Goal: Task Accomplishment & Management: Use online tool/utility

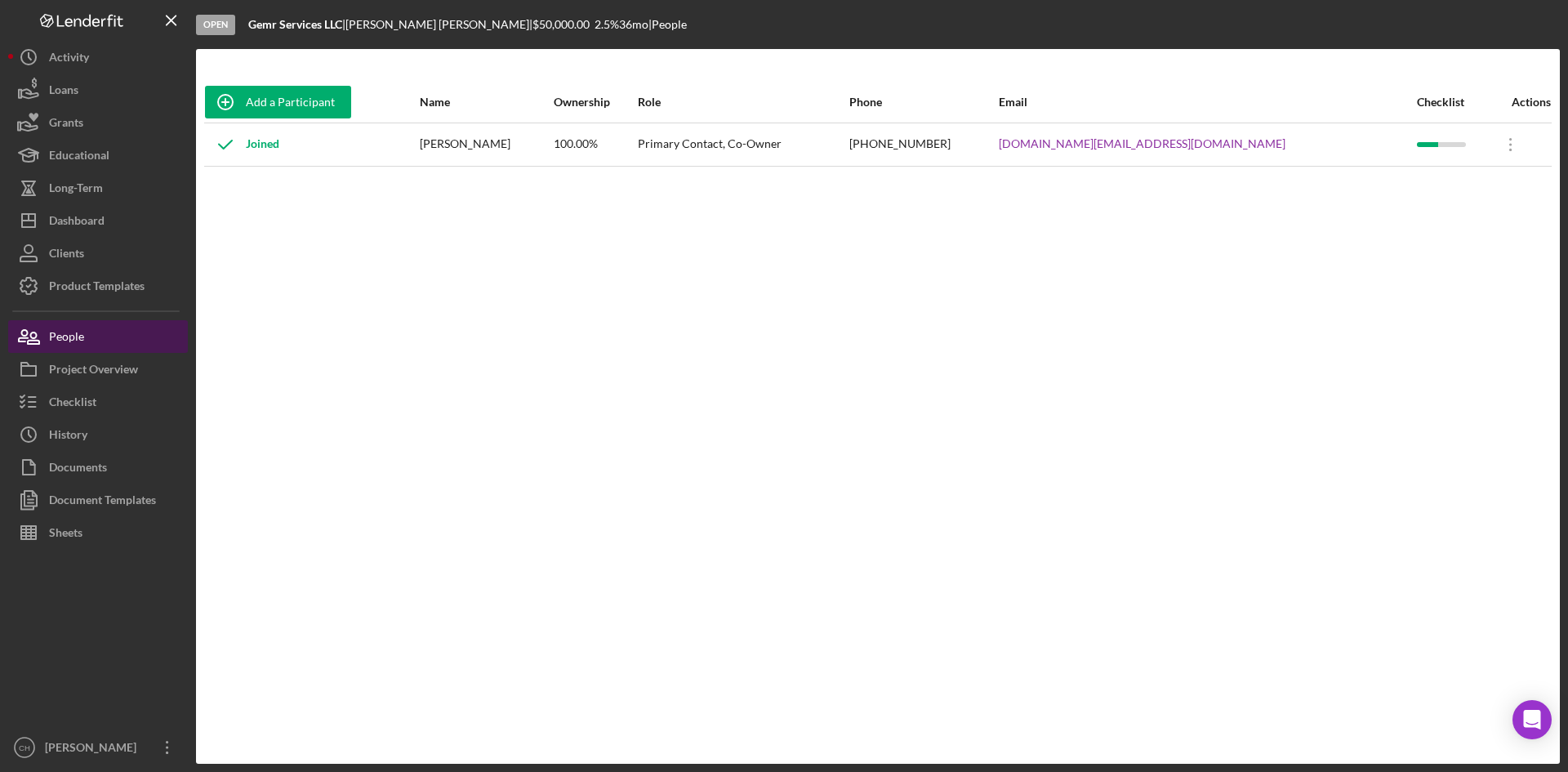
click at [101, 334] on button "People" at bounding box center [98, 336] width 180 height 33
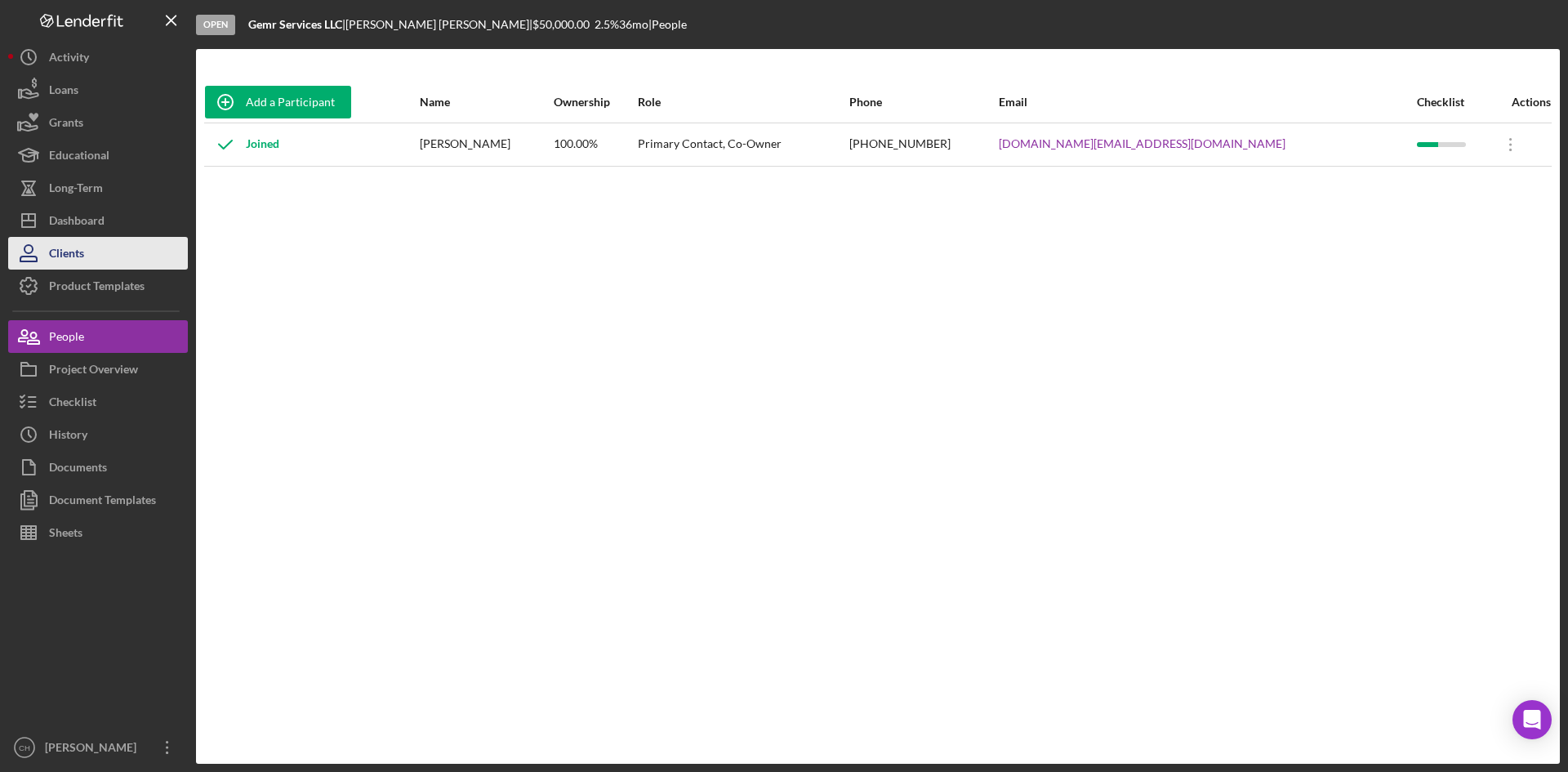
click at [108, 244] on button "Clients" at bounding box center [98, 253] width 180 height 33
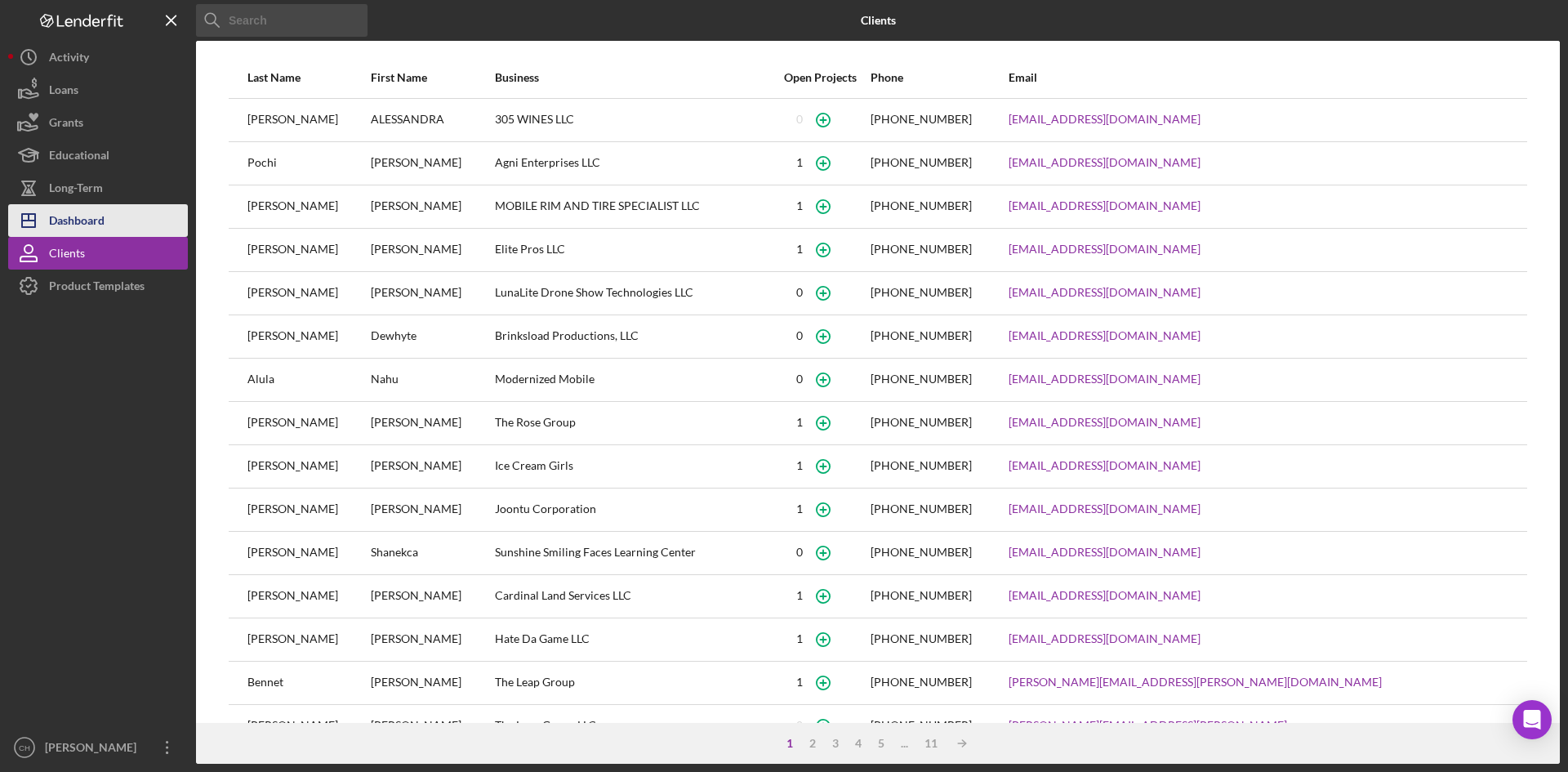
click at [105, 226] on div "Dashboard" at bounding box center [77, 222] width 55 height 37
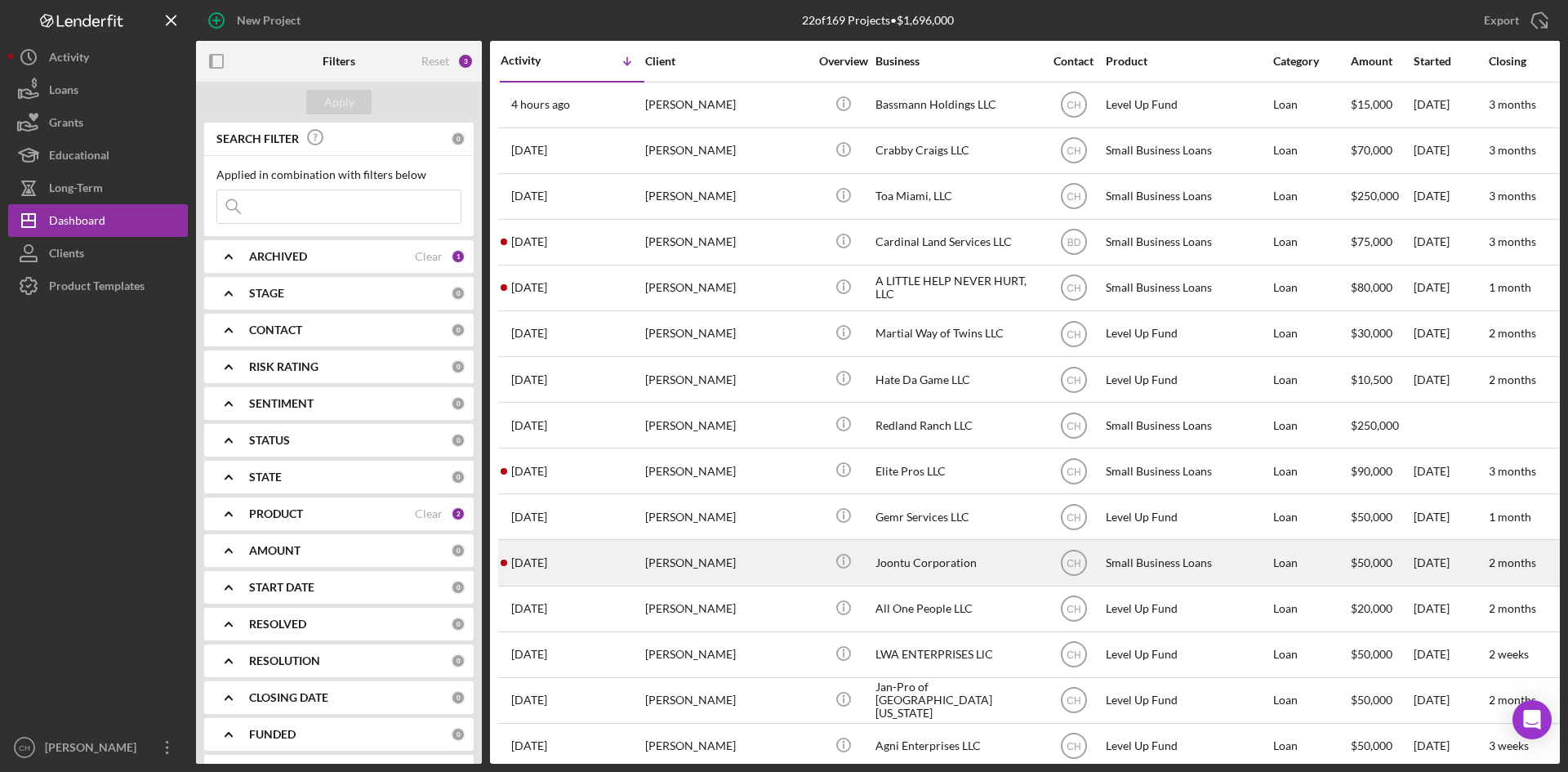
click at [712, 561] on div "[PERSON_NAME]" at bounding box center [727, 562] width 163 height 43
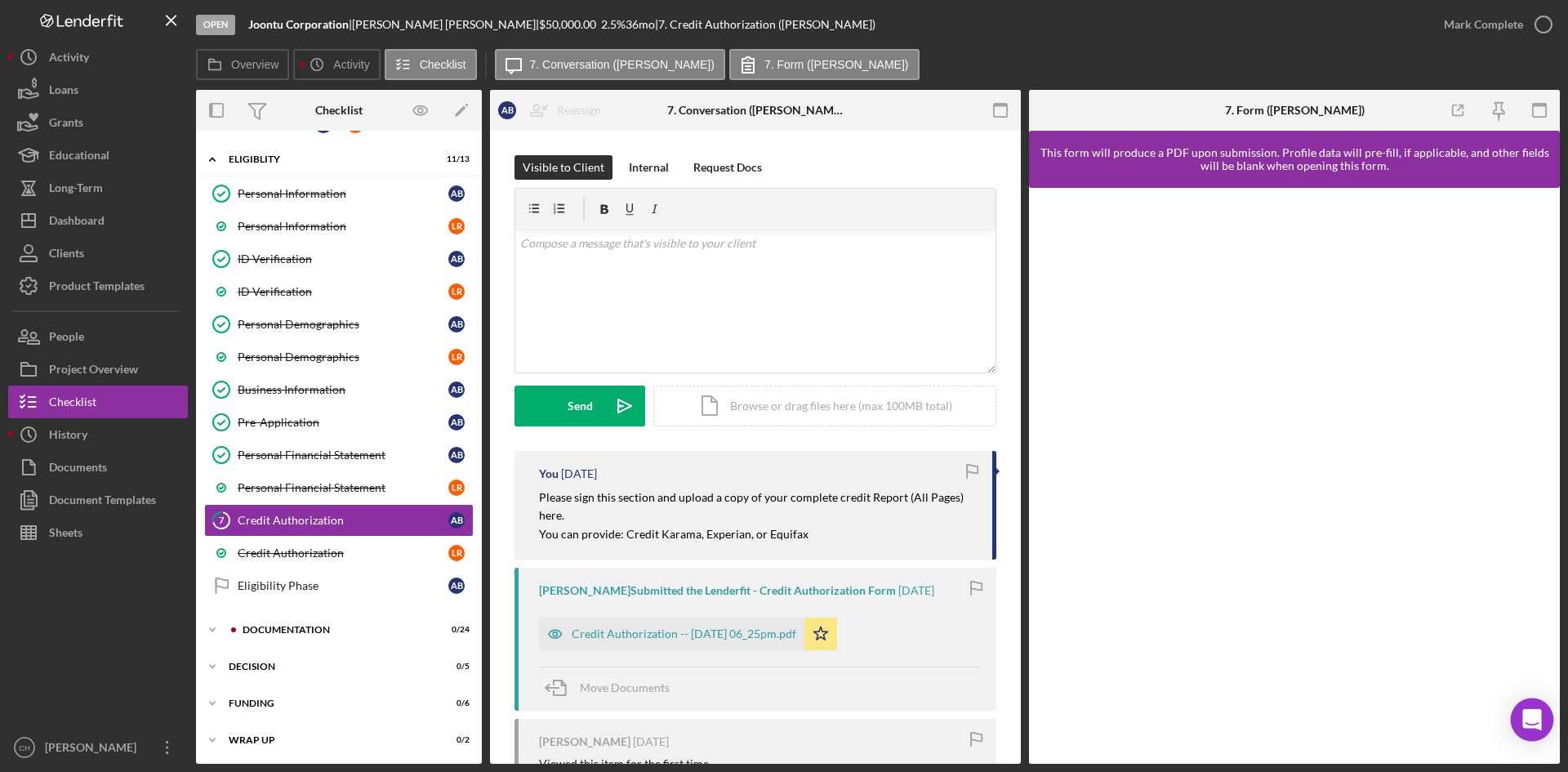
scroll to position [33, 0]
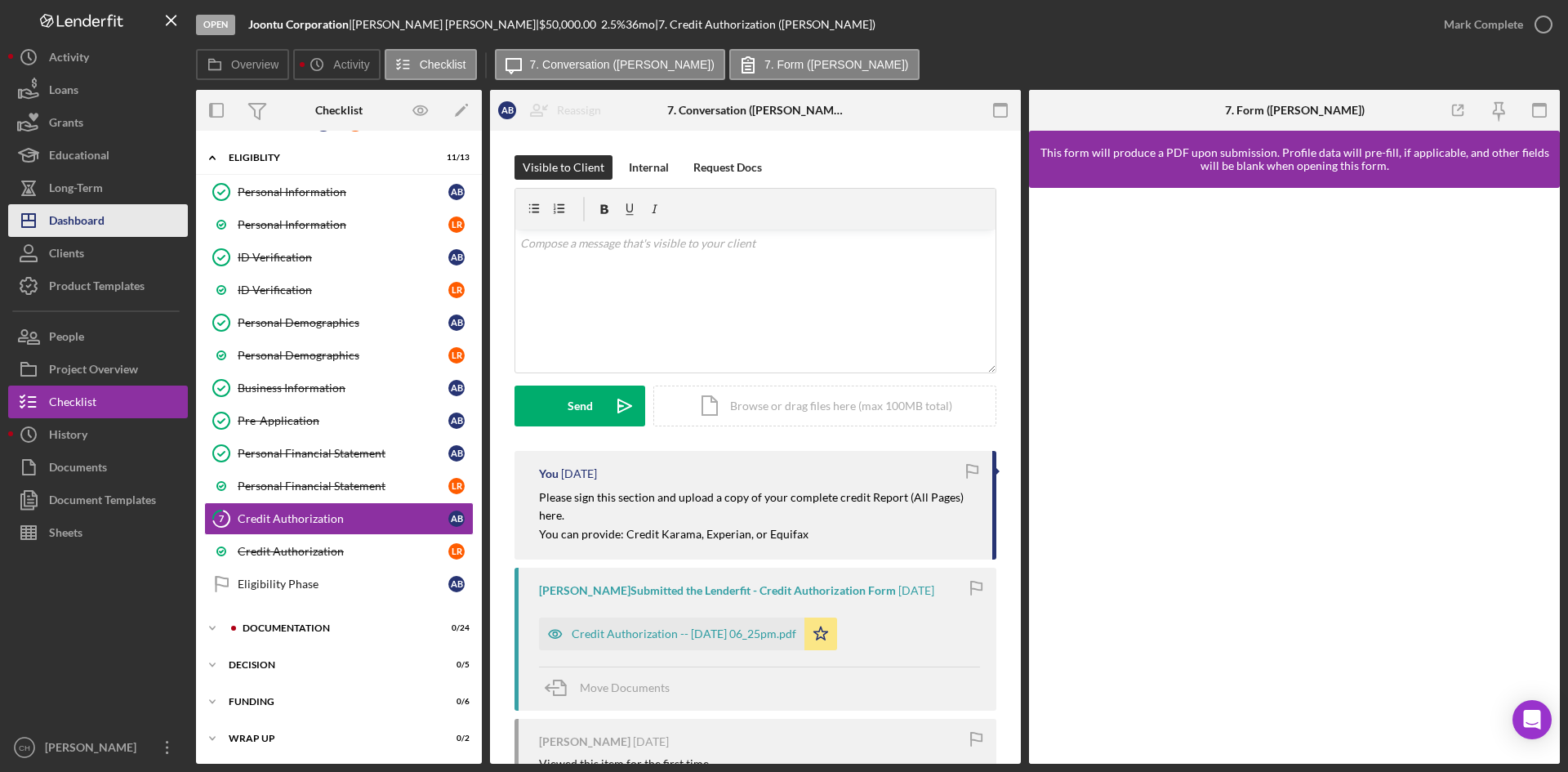
click at [99, 228] on div "Dashboard" at bounding box center [77, 222] width 55 height 37
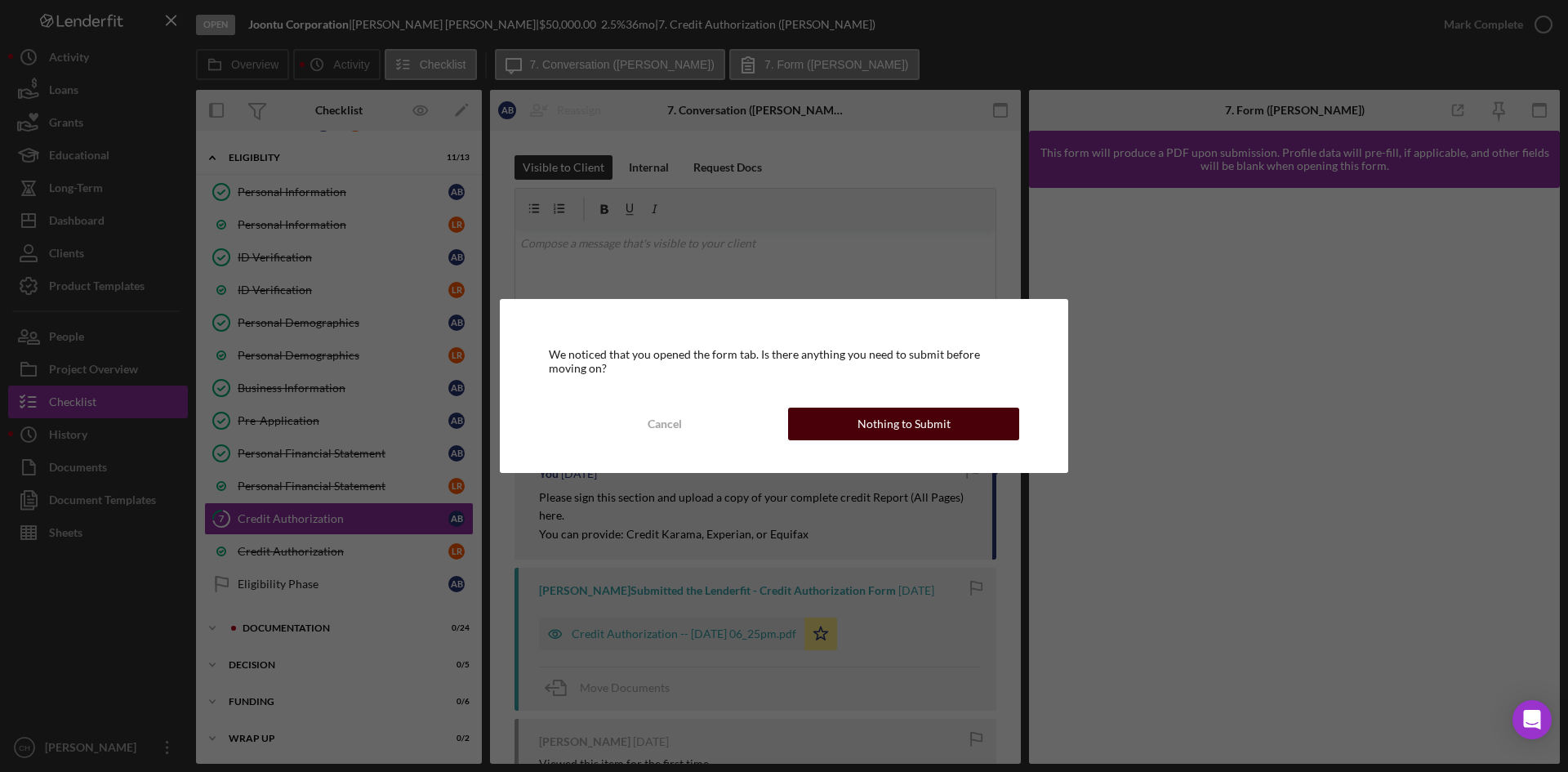
click at [904, 414] on div "Nothing to Submit" at bounding box center [904, 423] width 93 height 33
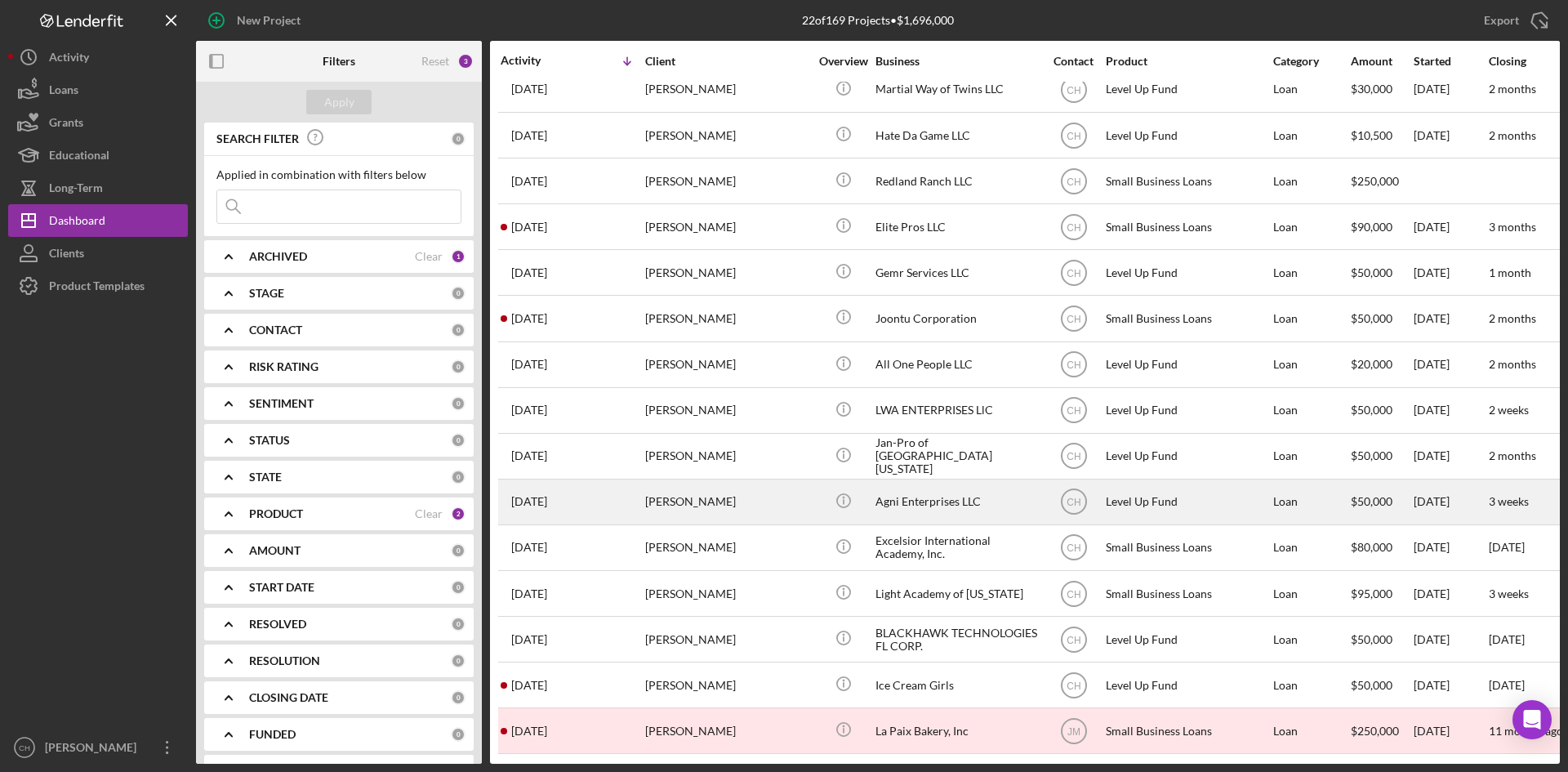
scroll to position [245, 0]
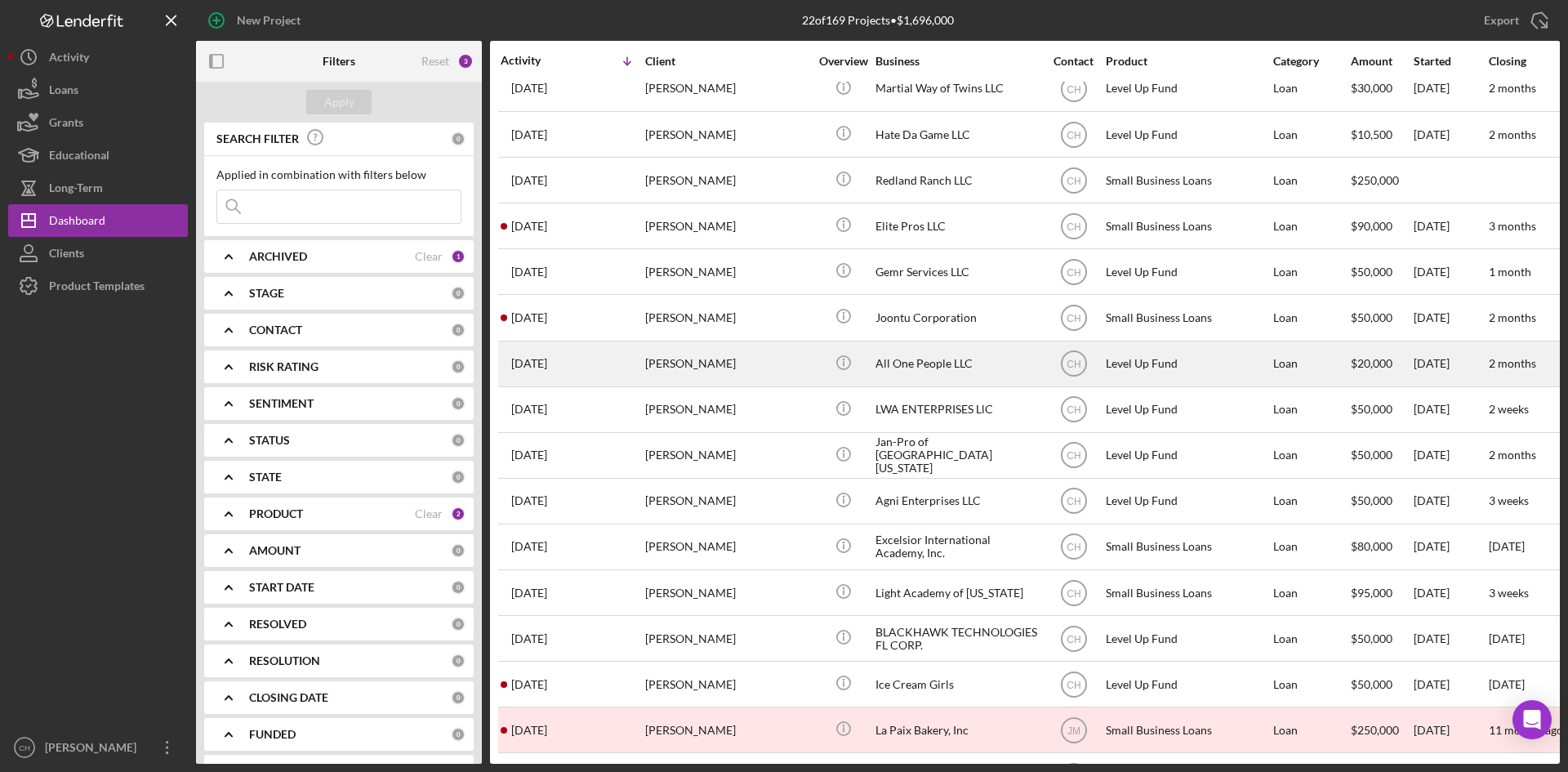
click at [724, 366] on div "[PERSON_NAME]" at bounding box center [727, 364] width 163 height 43
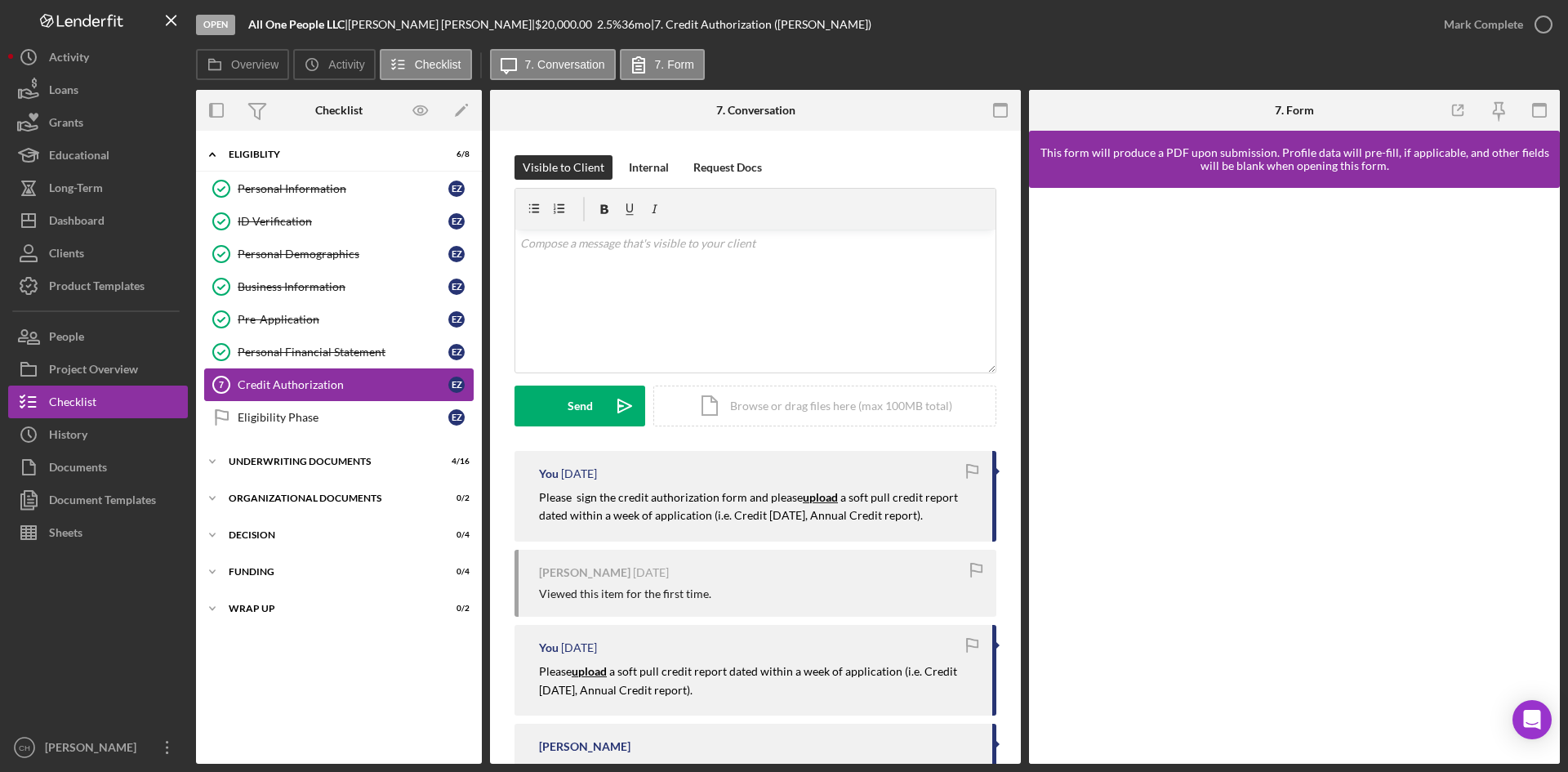
click at [294, 385] on div "Credit Authorization" at bounding box center [342, 385] width 211 height 13
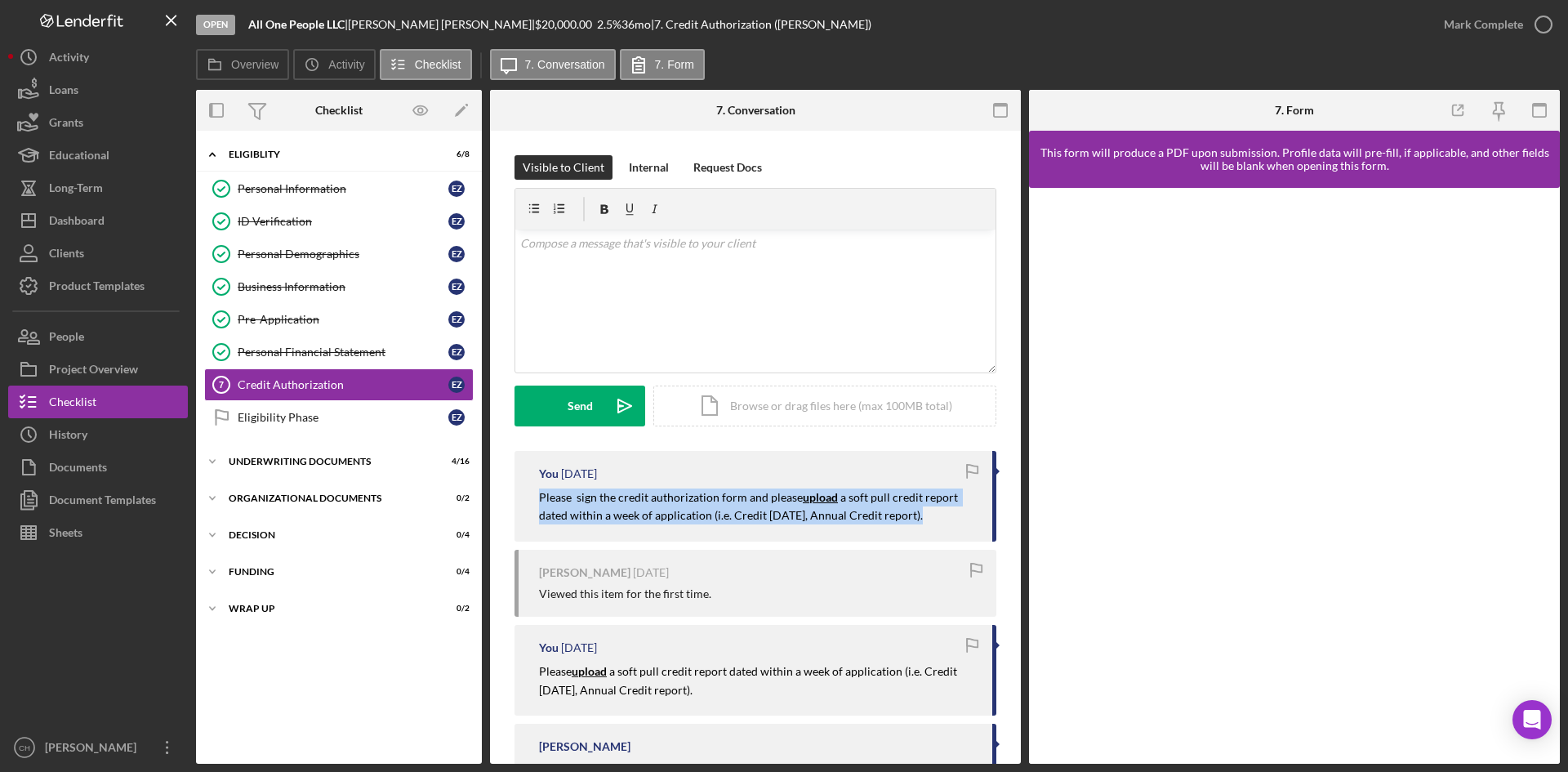
drag, startPoint x: 929, startPoint y: 513, endPoint x: 534, endPoint y: 497, distance: 395.3
click at [534, 497] on div "You [DATE] Please sign the credit authorization form and please upload a soft p…" at bounding box center [754, 496] width 481 height 91
copy p "Please sign the credit authorization form and please upload a soft pull credit …"
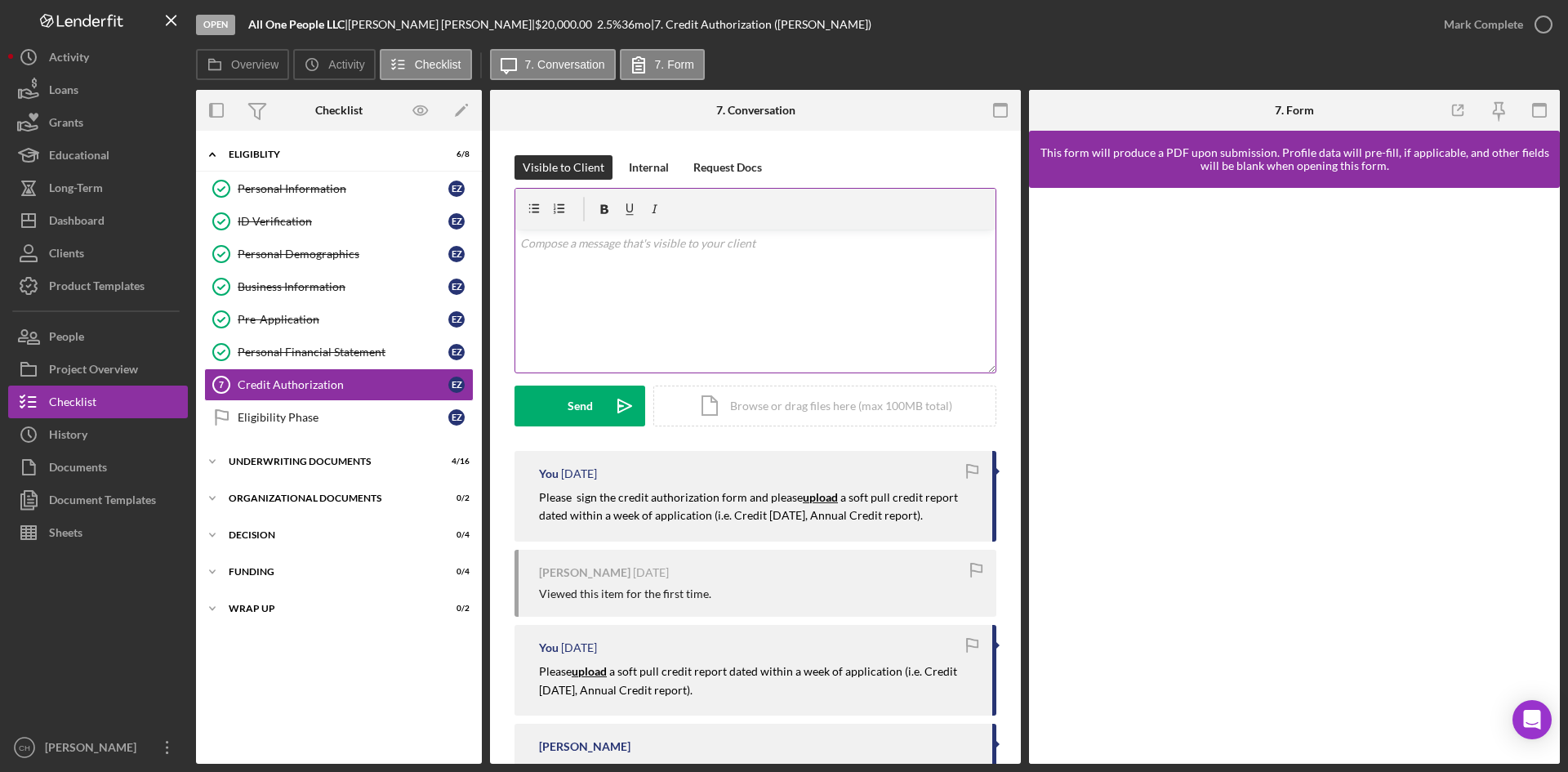
click at [573, 269] on div "v Color teal Color pink Remove color Add row above Add row below Add column bef…" at bounding box center [755, 300] width 480 height 143
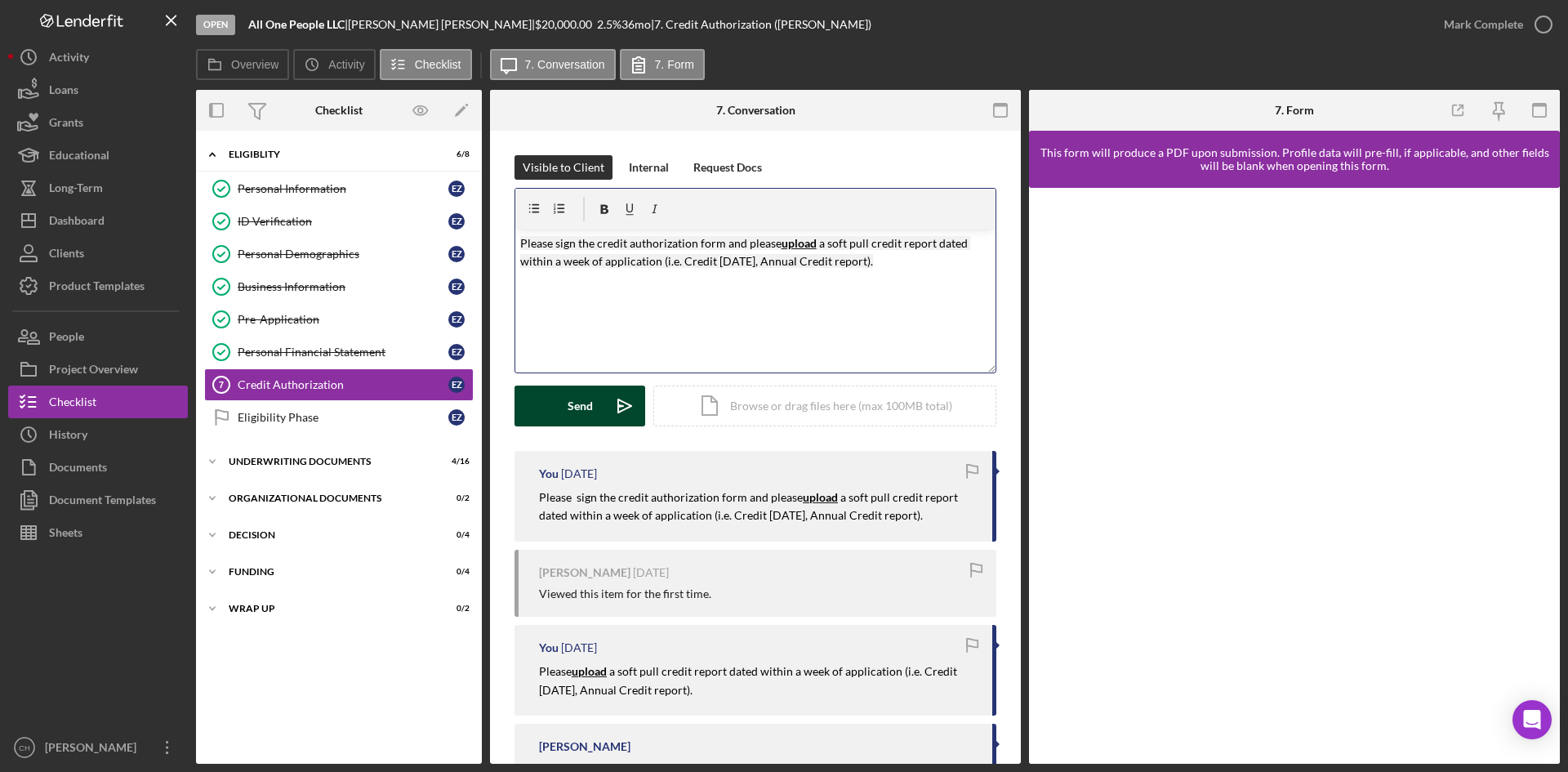
click at [562, 402] on button "Send Icon/icon-invite-send" at bounding box center [579, 405] width 131 height 41
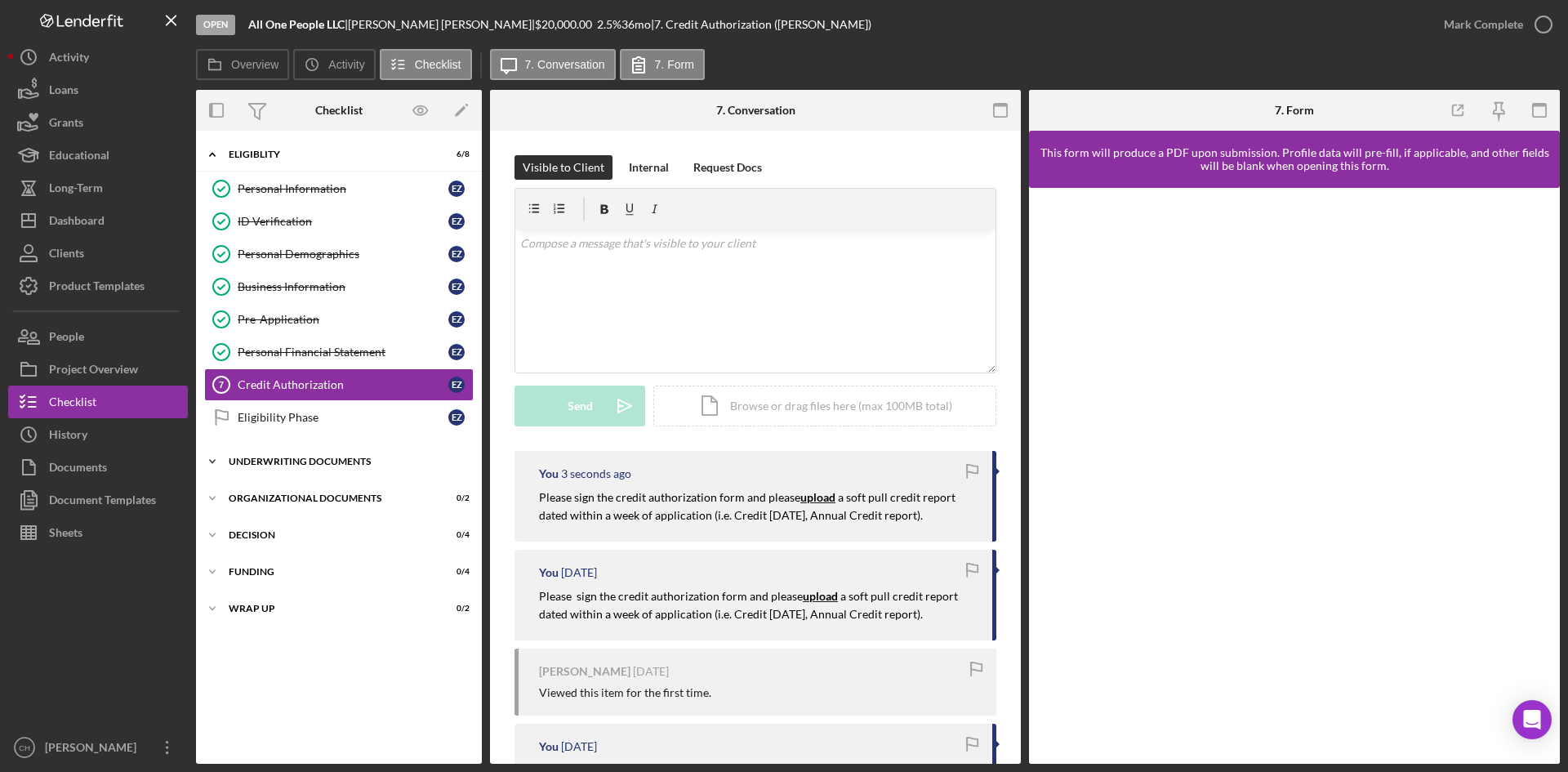
click at [298, 458] on div "Underwriting Documents" at bounding box center [344, 462] width 232 height 10
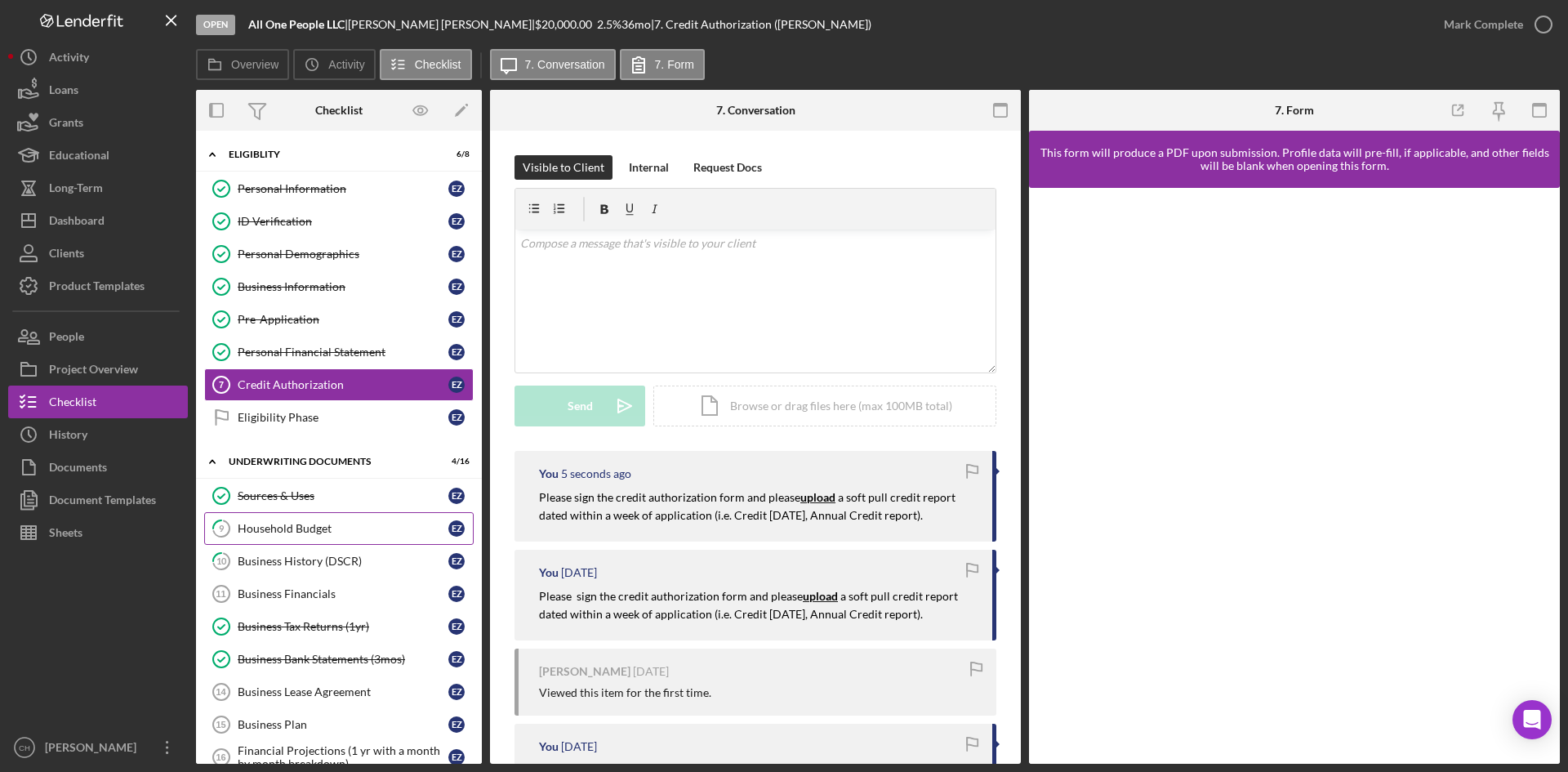
click at [303, 531] on div "Household Budget" at bounding box center [342, 528] width 211 height 13
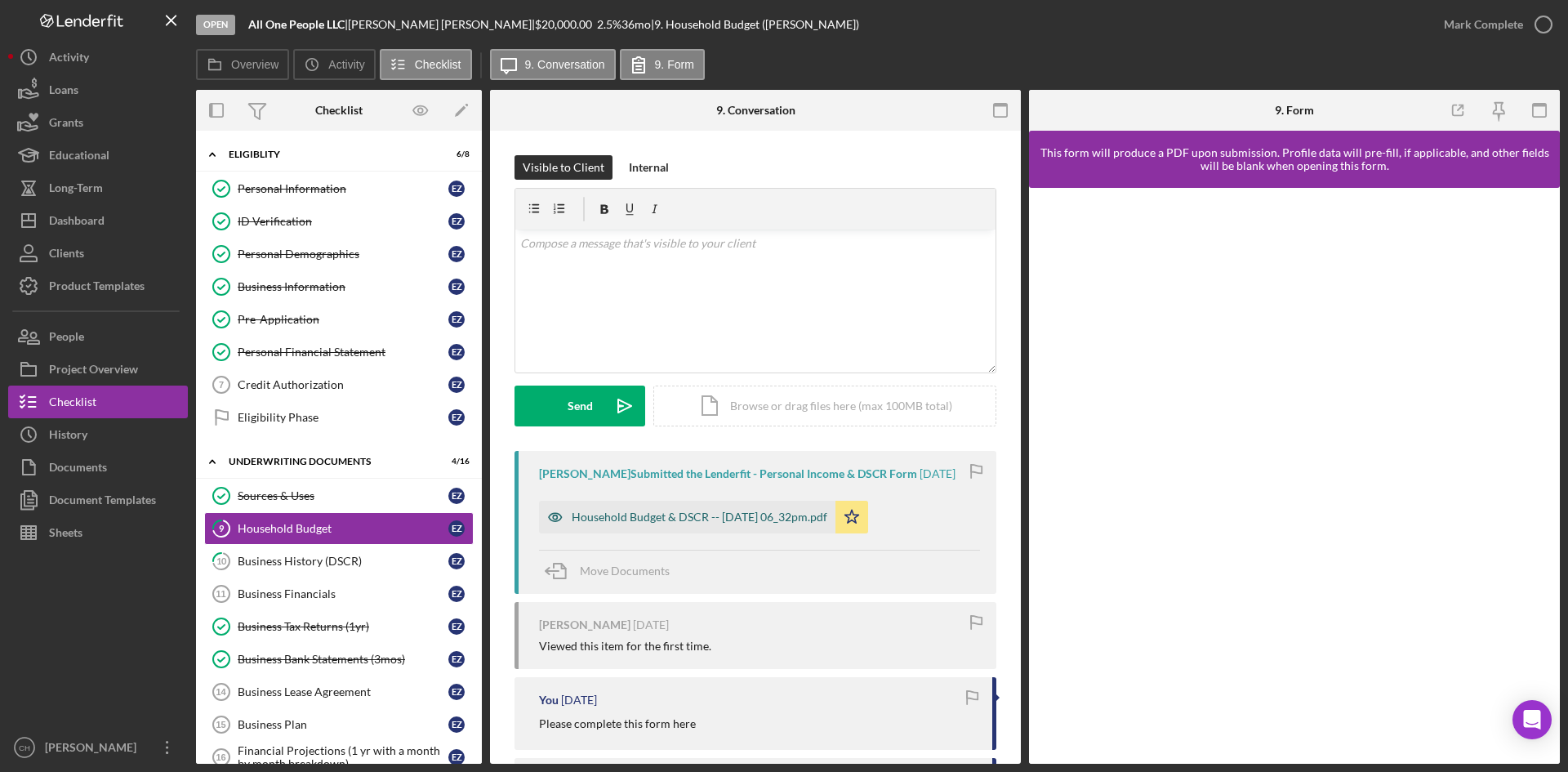
click at [792, 519] on div "Household Budget & DSCR -- [DATE] 06_32pm.pdf" at bounding box center [699, 516] width 256 height 13
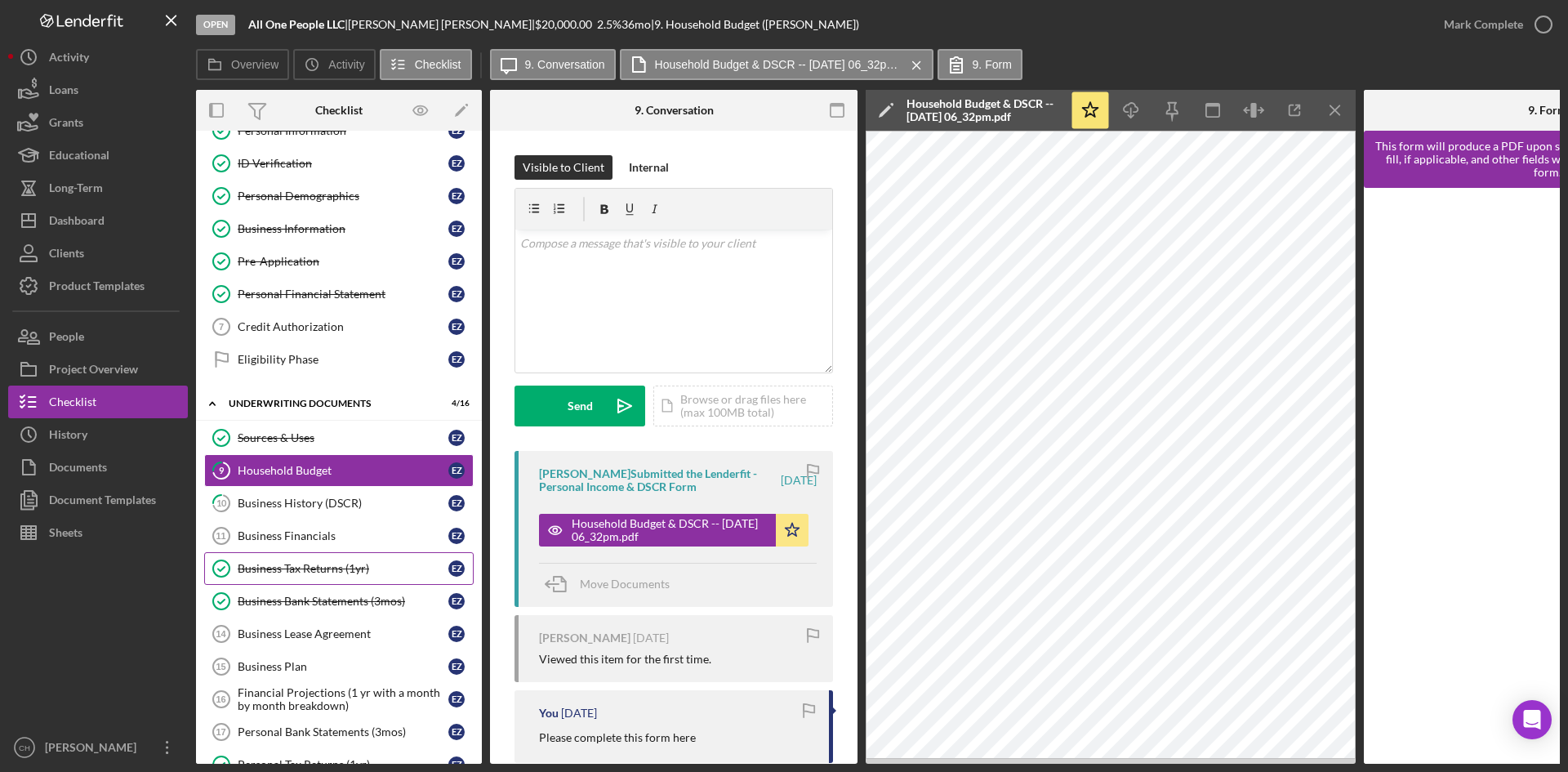
scroll to position [82, 0]
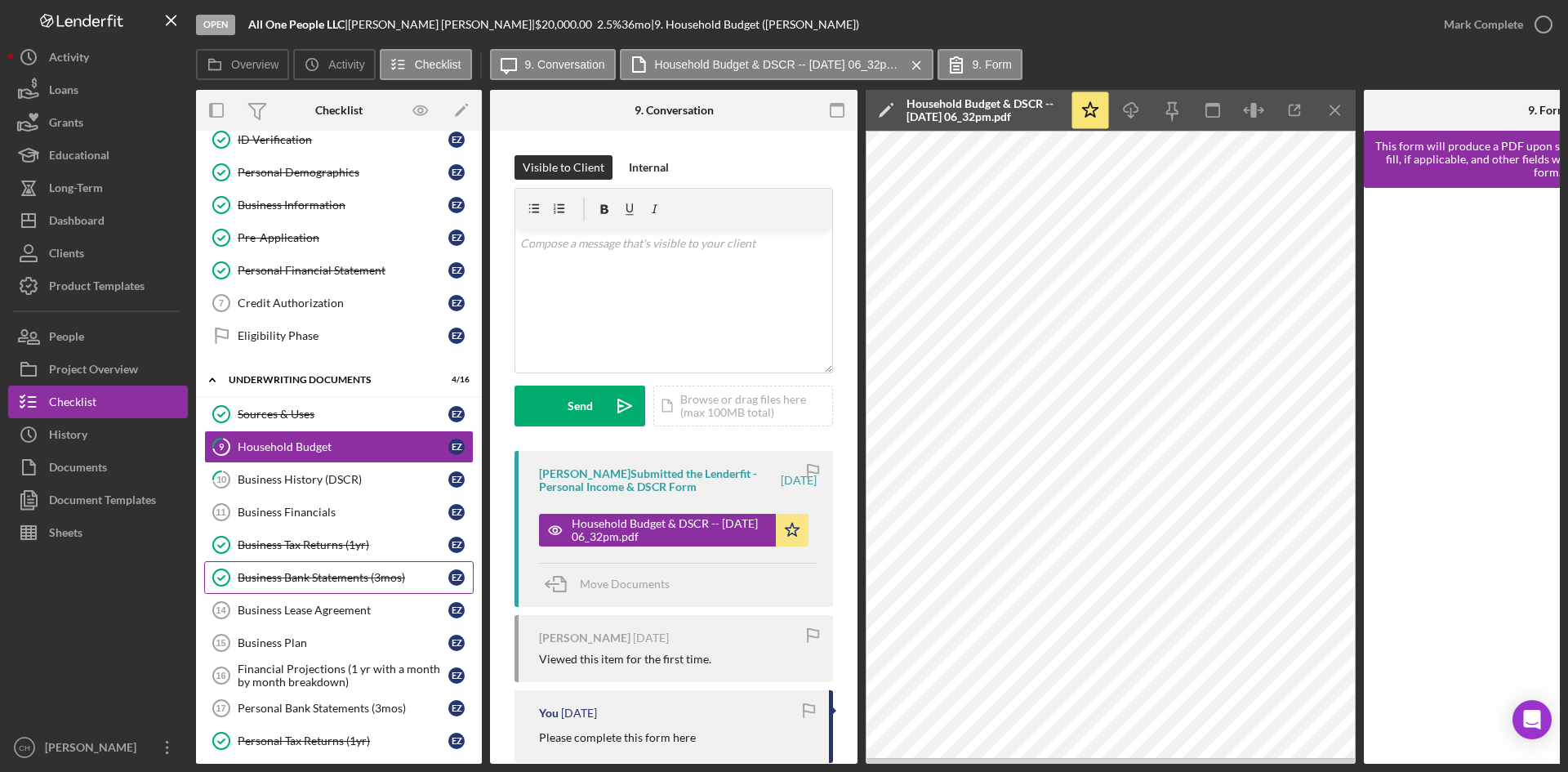
drag, startPoint x: 319, startPoint y: 505, endPoint x: 338, endPoint y: 568, distance: 65.8
click at [339, 569] on div "Sources & Uses Sources & Uses E Z 9 Household Budget E Z 10 Business History (D…" at bounding box center [338, 662] width 286 height 531
click at [308, 612] on div "Business Lease Agreement" at bounding box center [342, 610] width 211 height 13
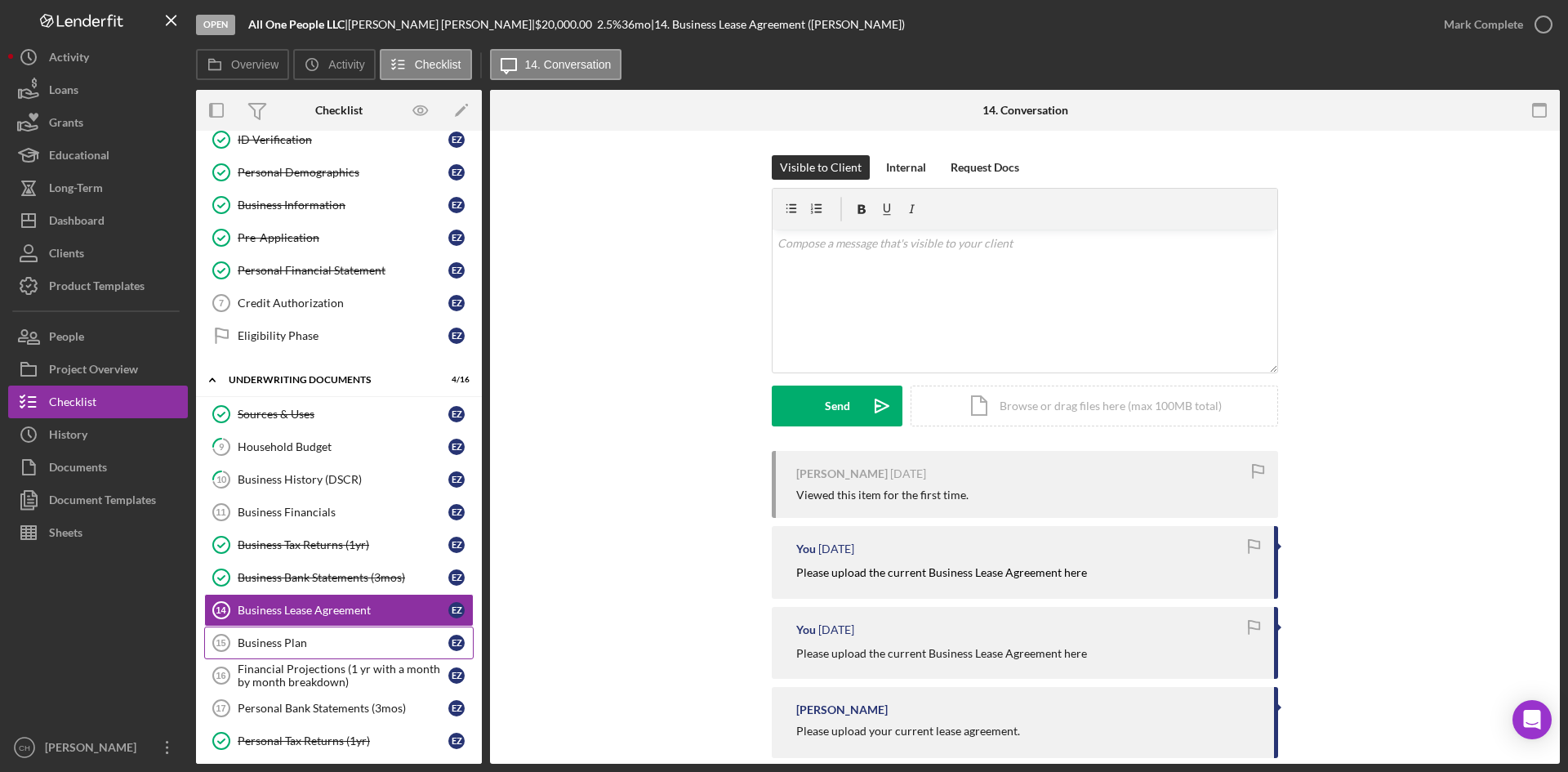
scroll to position [163, 0]
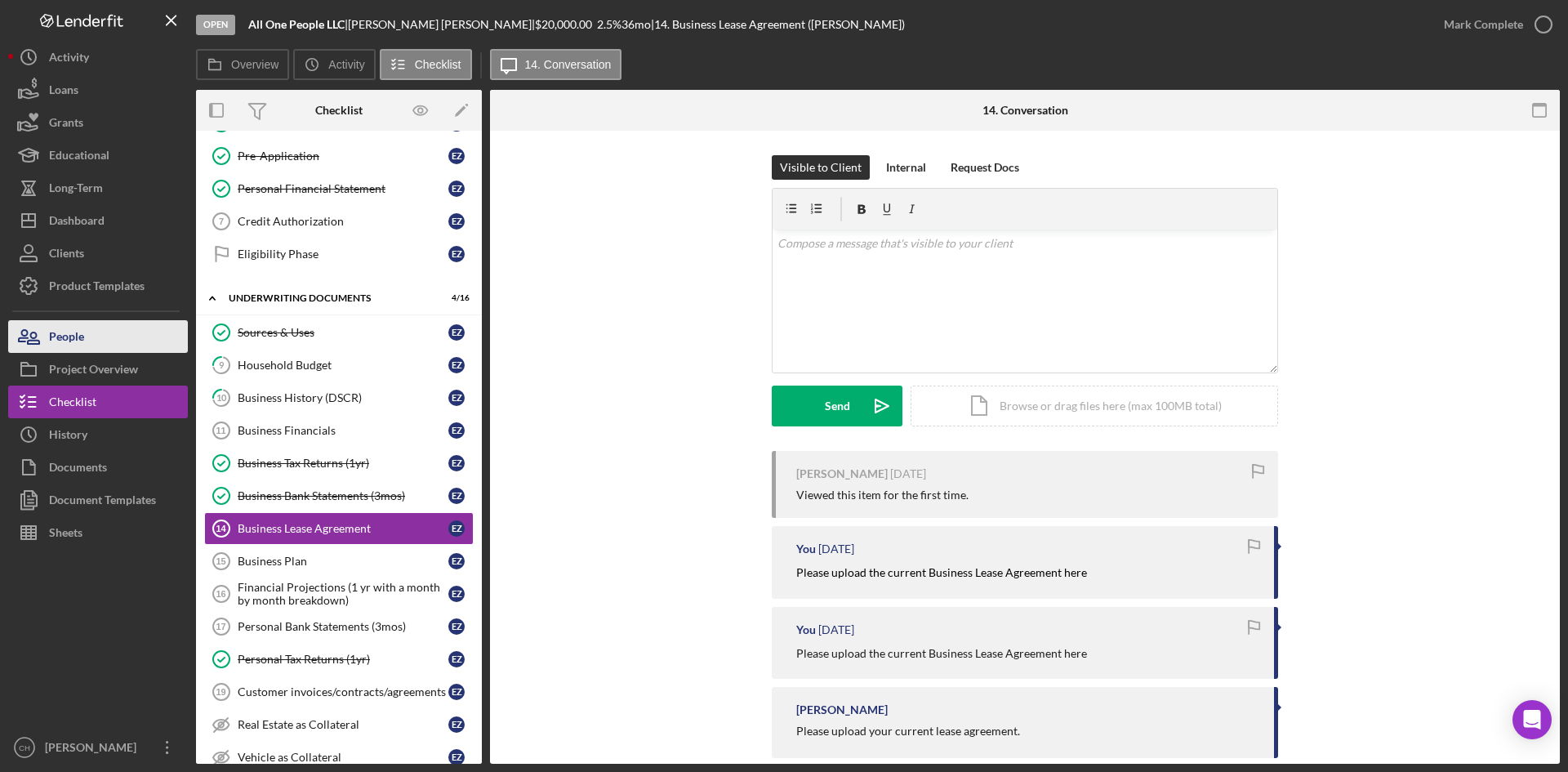
click at [91, 337] on button "People" at bounding box center [98, 336] width 180 height 33
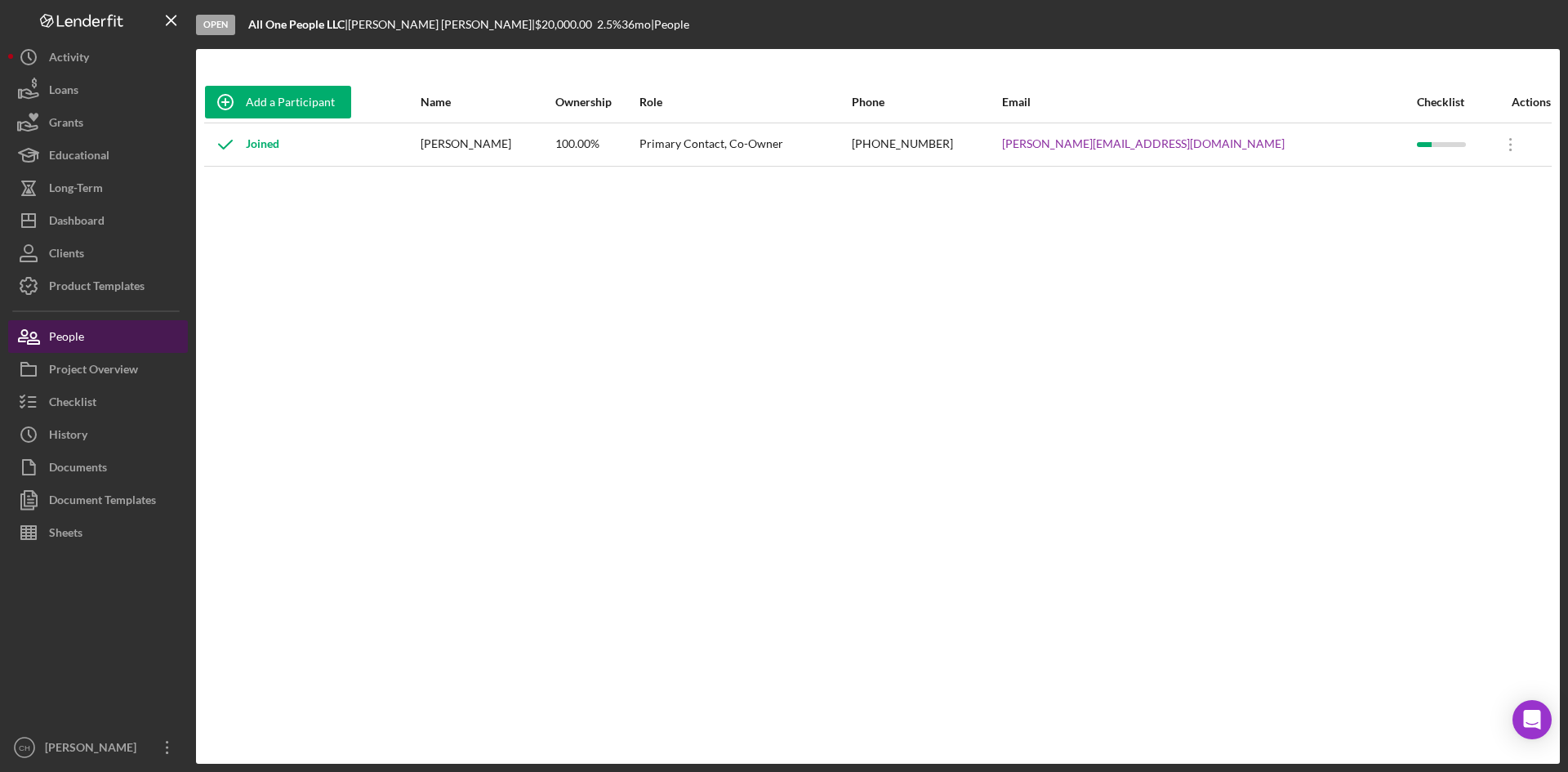
click at [121, 339] on button "People" at bounding box center [98, 336] width 180 height 33
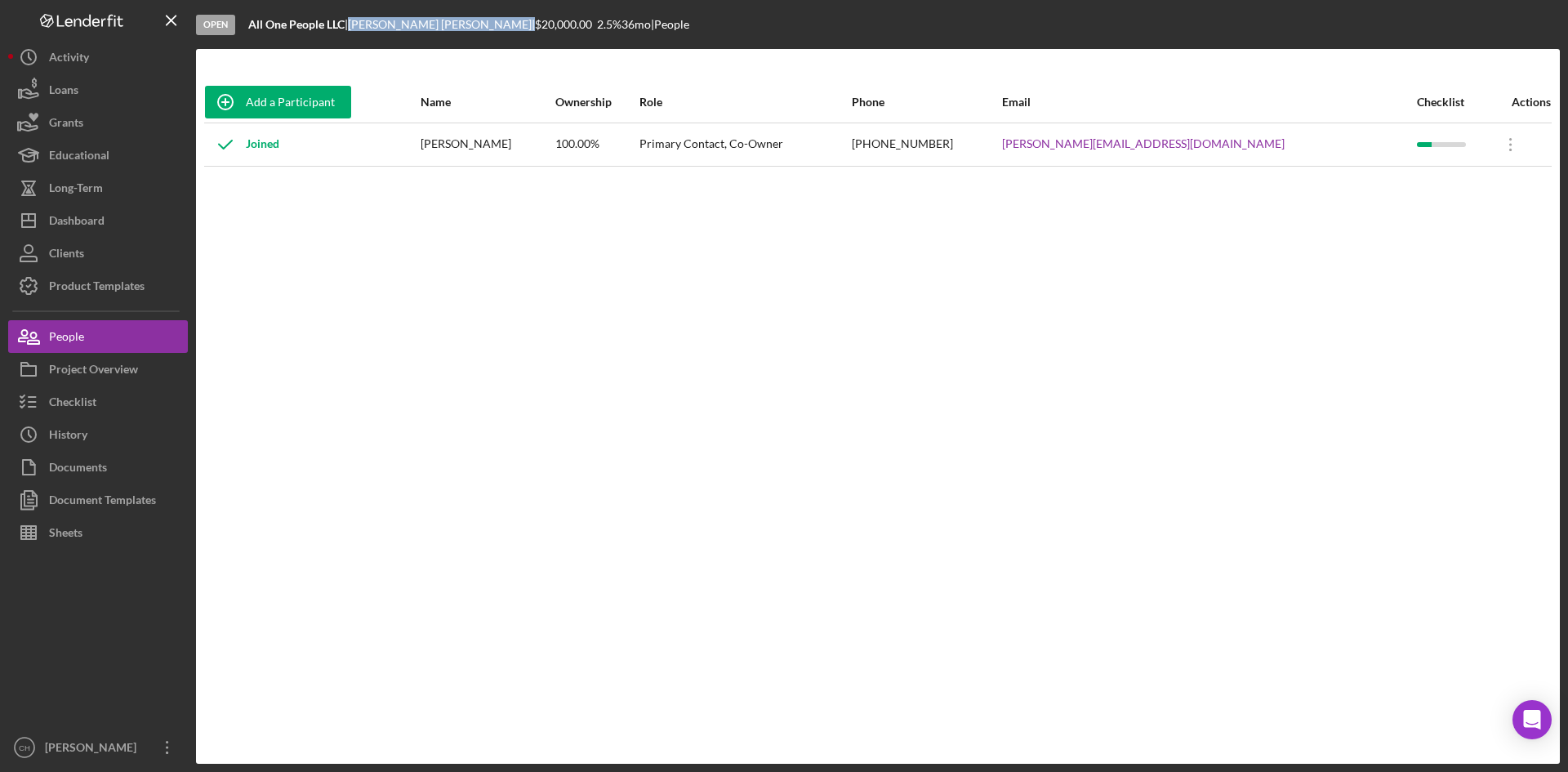
drag, startPoint x: 442, startPoint y: 25, endPoint x: 363, endPoint y: 36, distance: 79.8
click at [363, 36] on div "Open All One People LLC | [PERSON_NAME] | $20,000.00 2.5 % 36 mo | People" at bounding box center [878, 25] width 1364 height 49
click at [84, 410] on div "Checklist" at bounding box center [73, 403] width 47 height 37
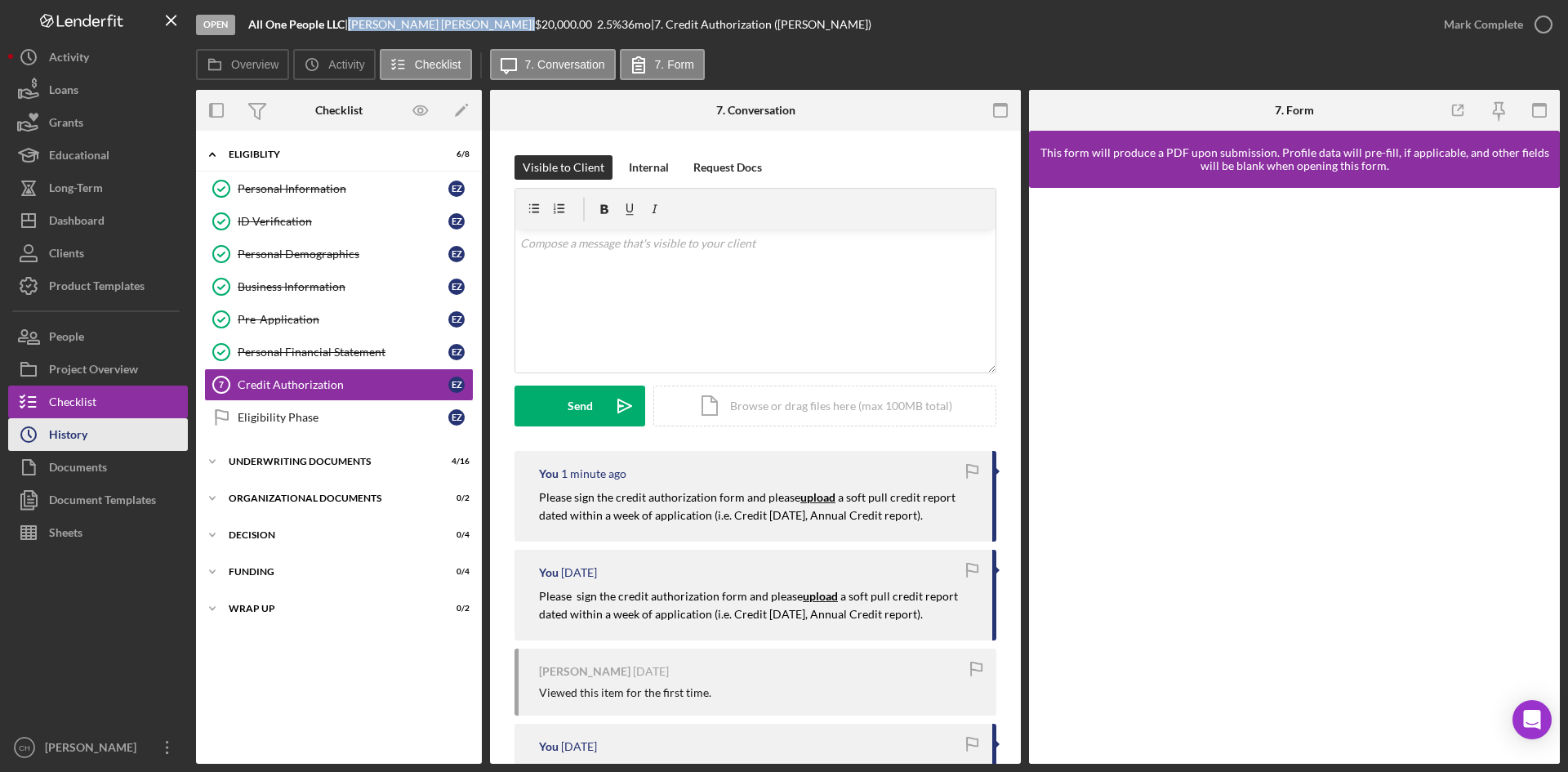
click at [103, 435] on button "Icon/History History" at bounding box center [98, 434] width 180 height 33
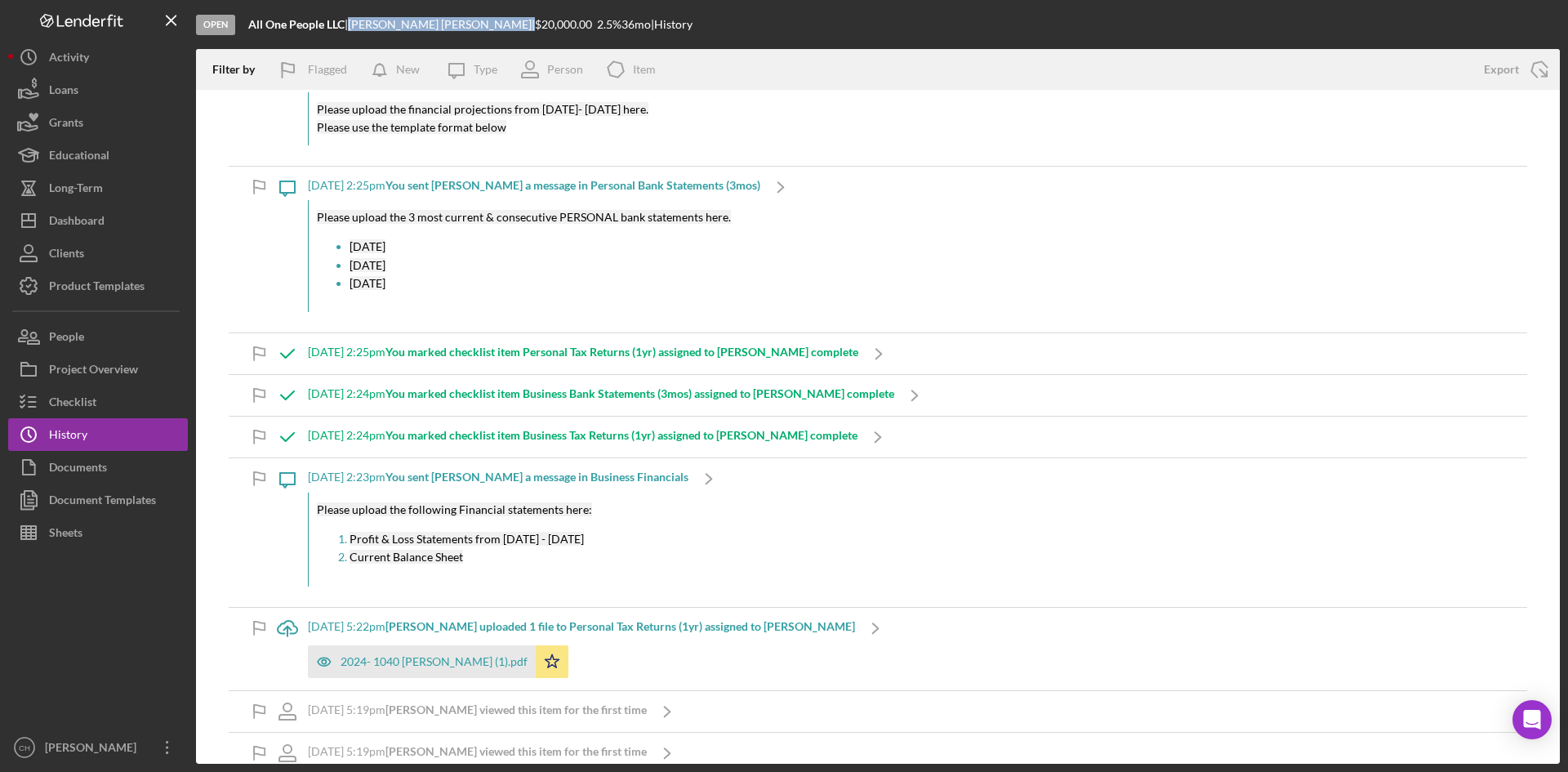
scroll to position [653, 0]
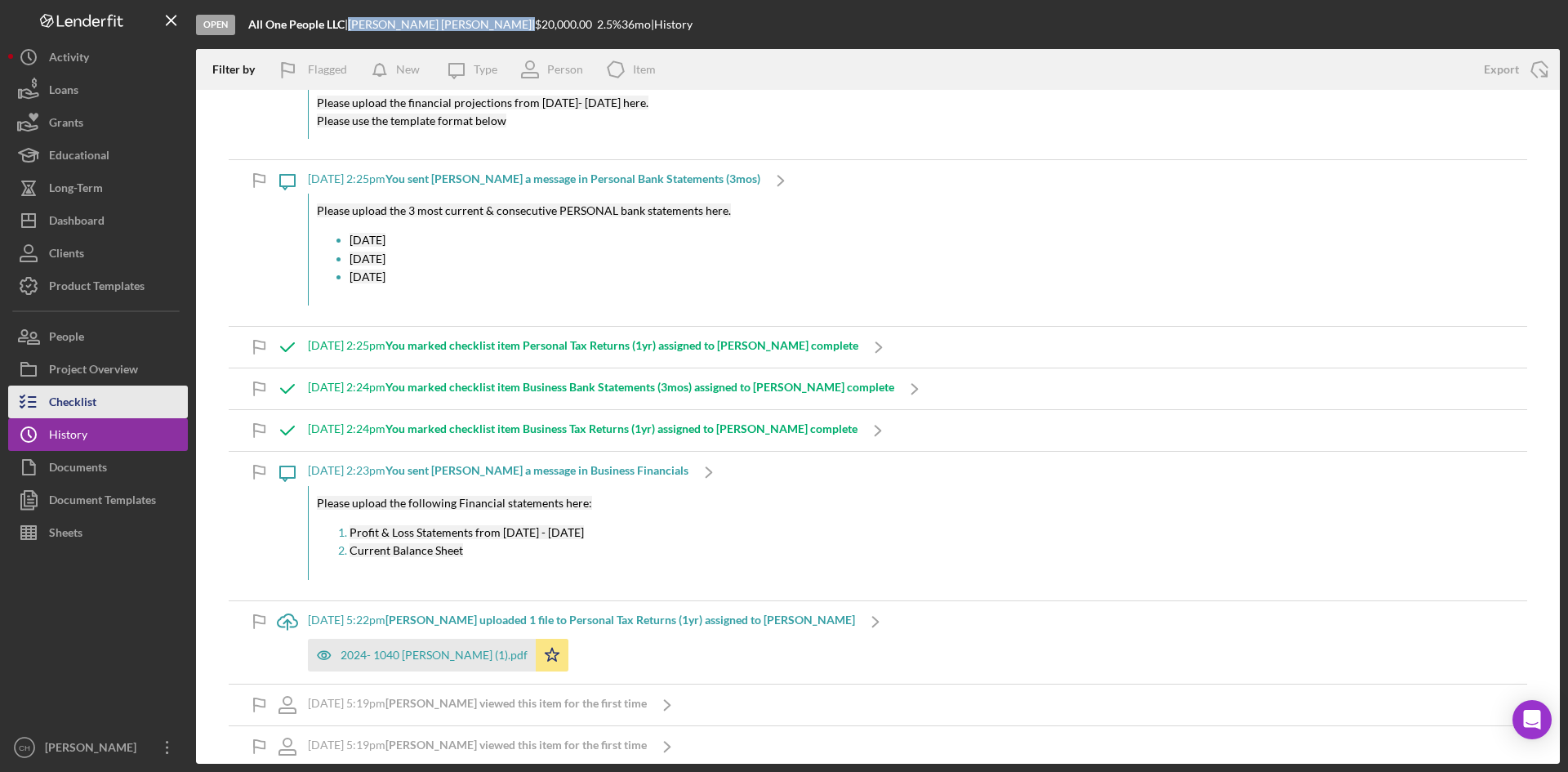
click at [77, 399] on div "Checklist" at bounding box center [73, 403] width 47 height 37
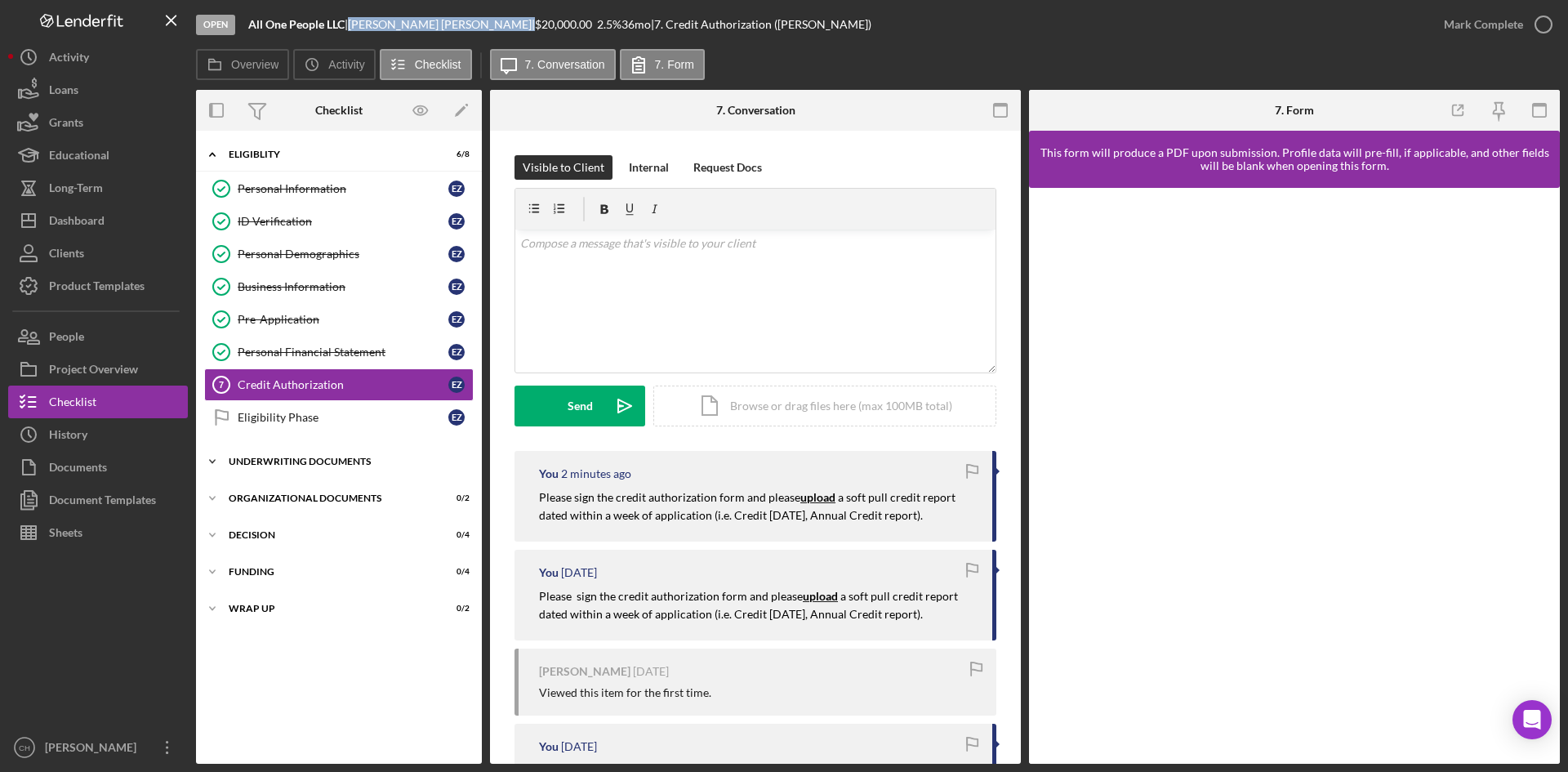
click at [304, 468] on div "Icon/Expander Underwriting Documents 4 / 16" at bounding box center [338, 461] width 286 height 33
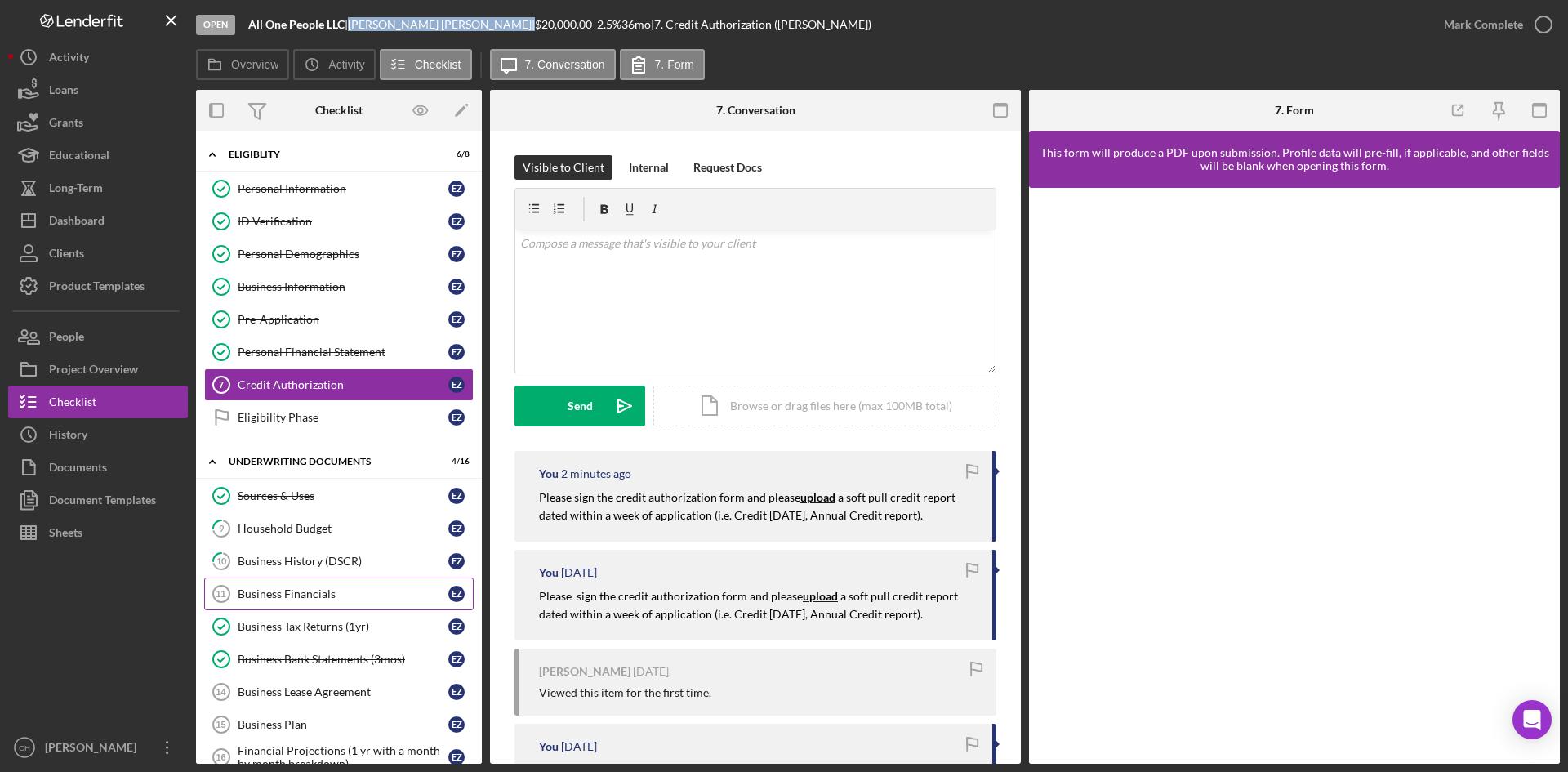
click at [297, 596] on div "Business Financials" at bounding box center [342, 593] width 211 height 13
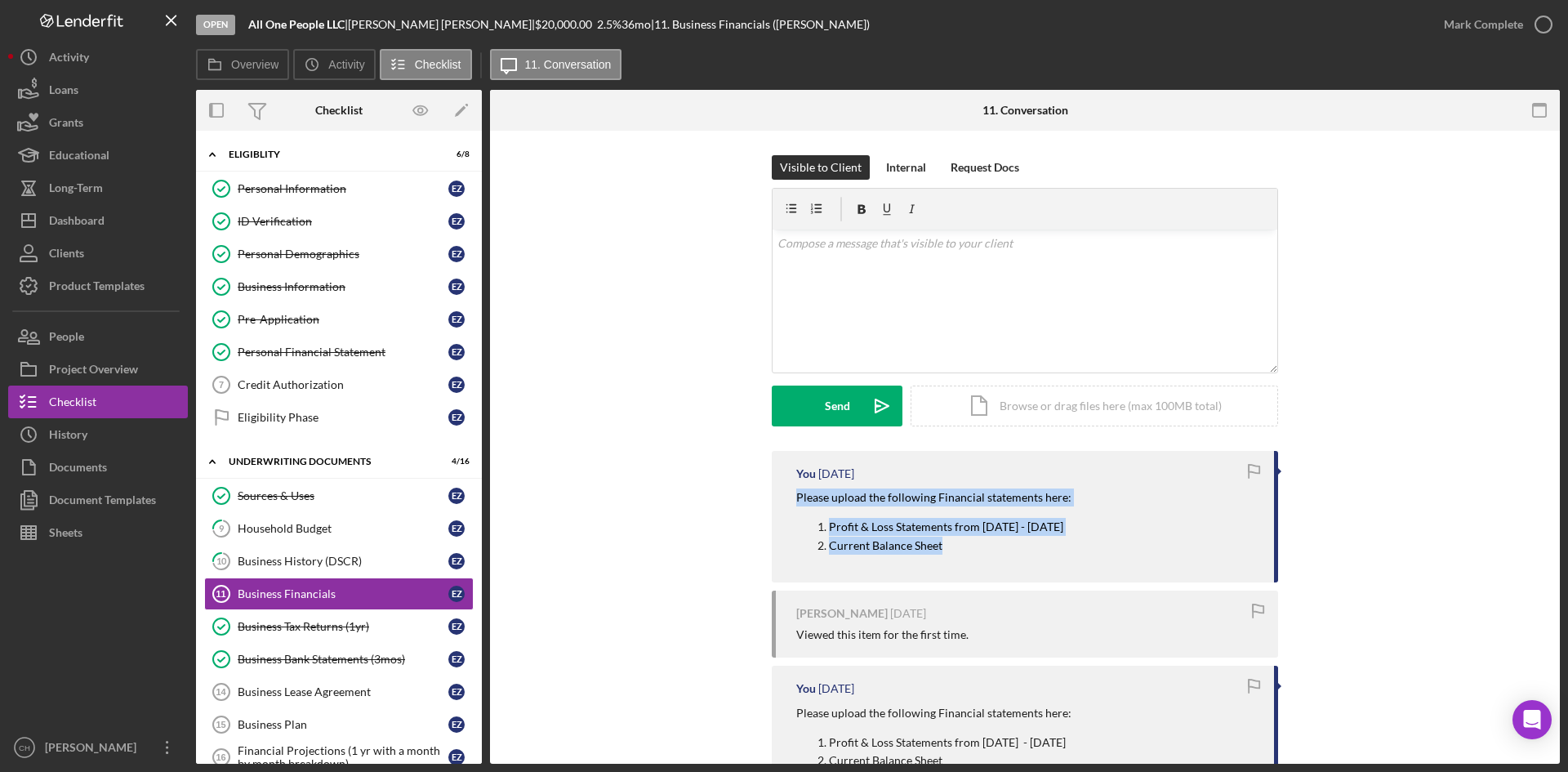
drag, startPoint x: 960, startPoint y: 558, endPoint x: 771, endPoint y: 495, distance: 199.2
click at [772, 495] on div "You [DATE] Please upload the following Financial statements here: Profit & Loss…" at bounding box center [1025, 516] width 506 height 131
copy div "Please upload the following Financial statements here: Profit & Loss Statements…"
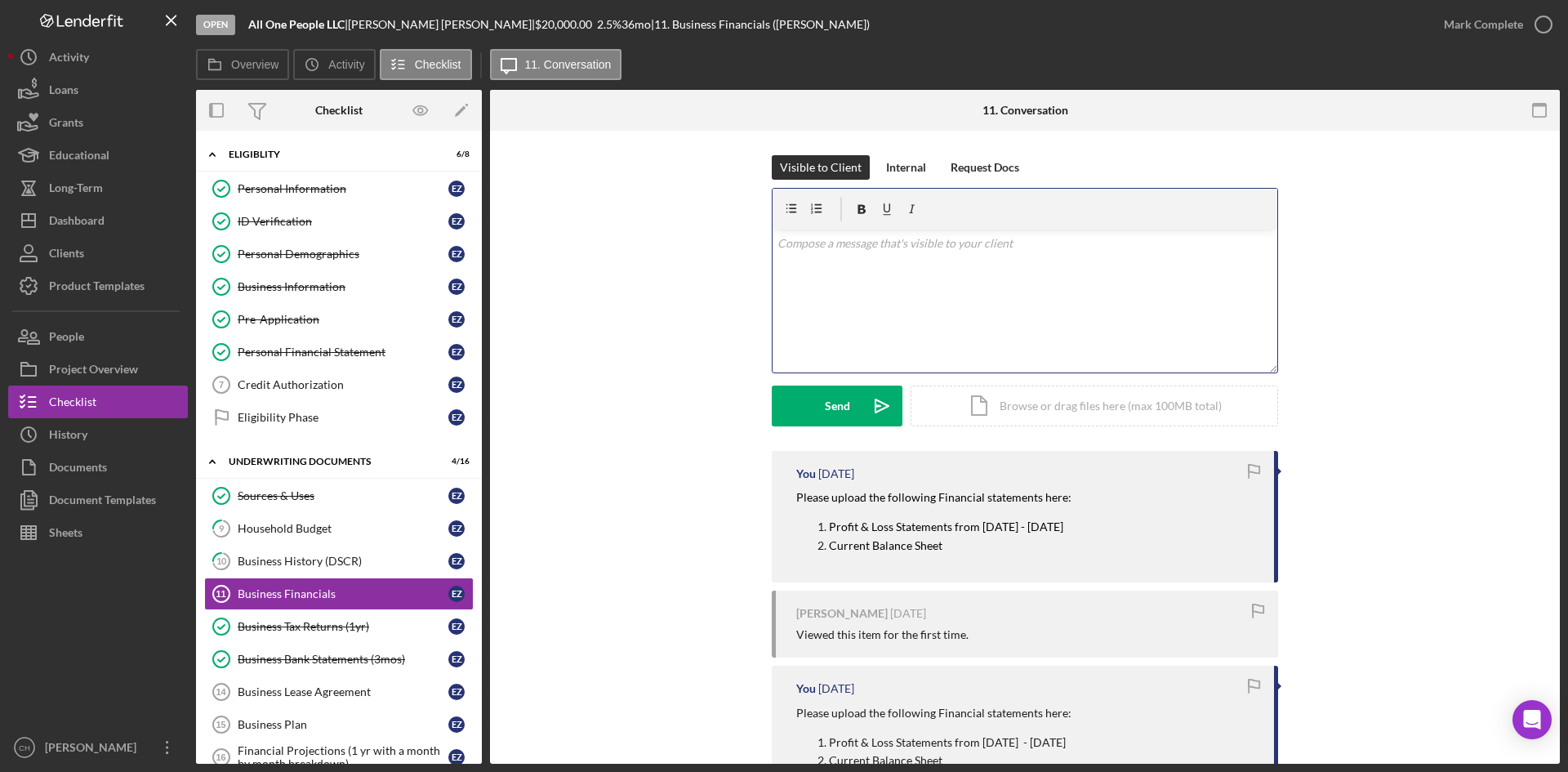
click at [812, 257] on div "v Color teal Color pink Remove color Add row above Add row below Add column bef…" at bounding box center [1025, 300] width 505 height 143
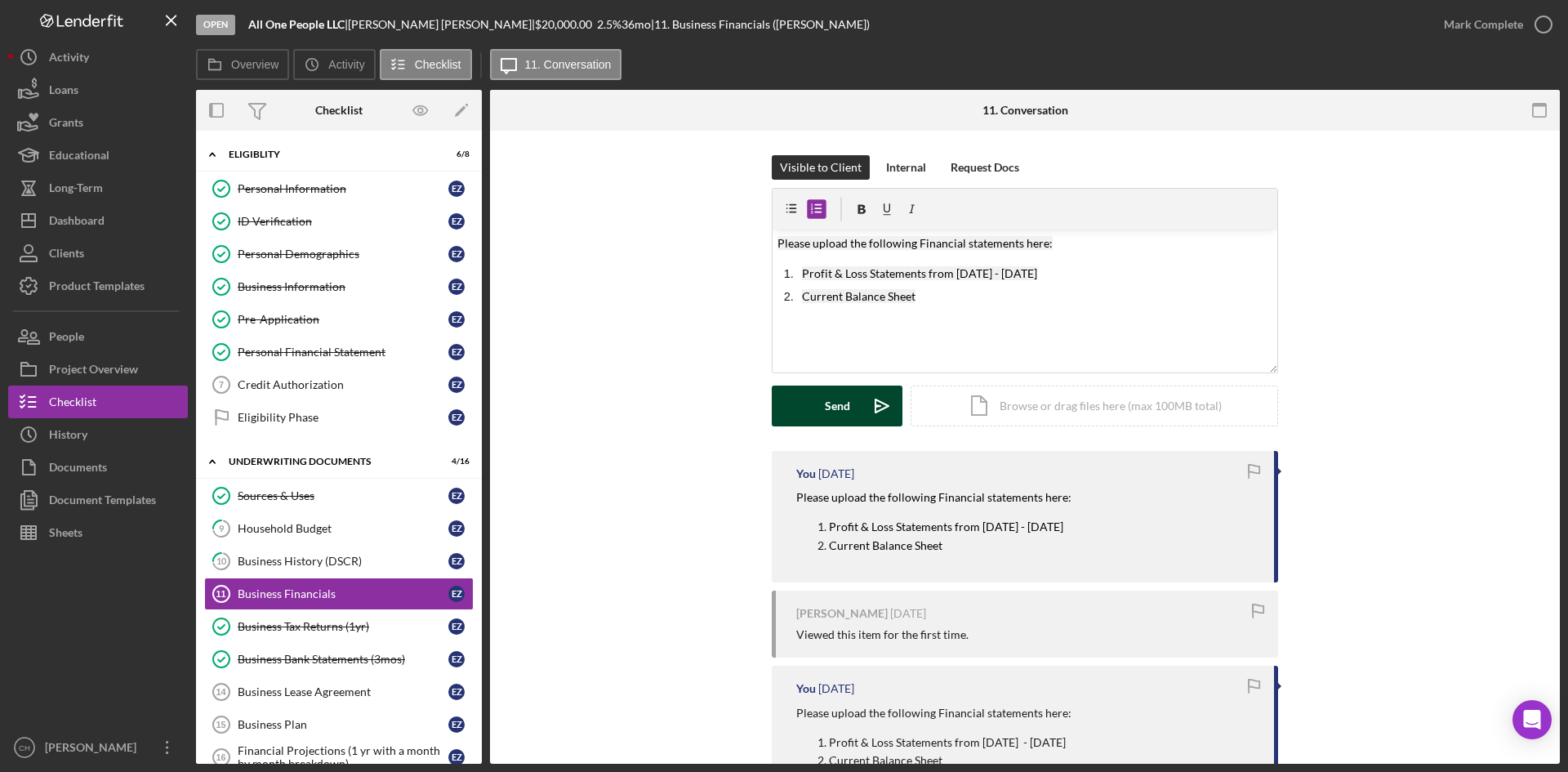
click at [821, 409] on button "Send Icon/icon-invite-send" at bounding box center [837, 405] width 131 height 41
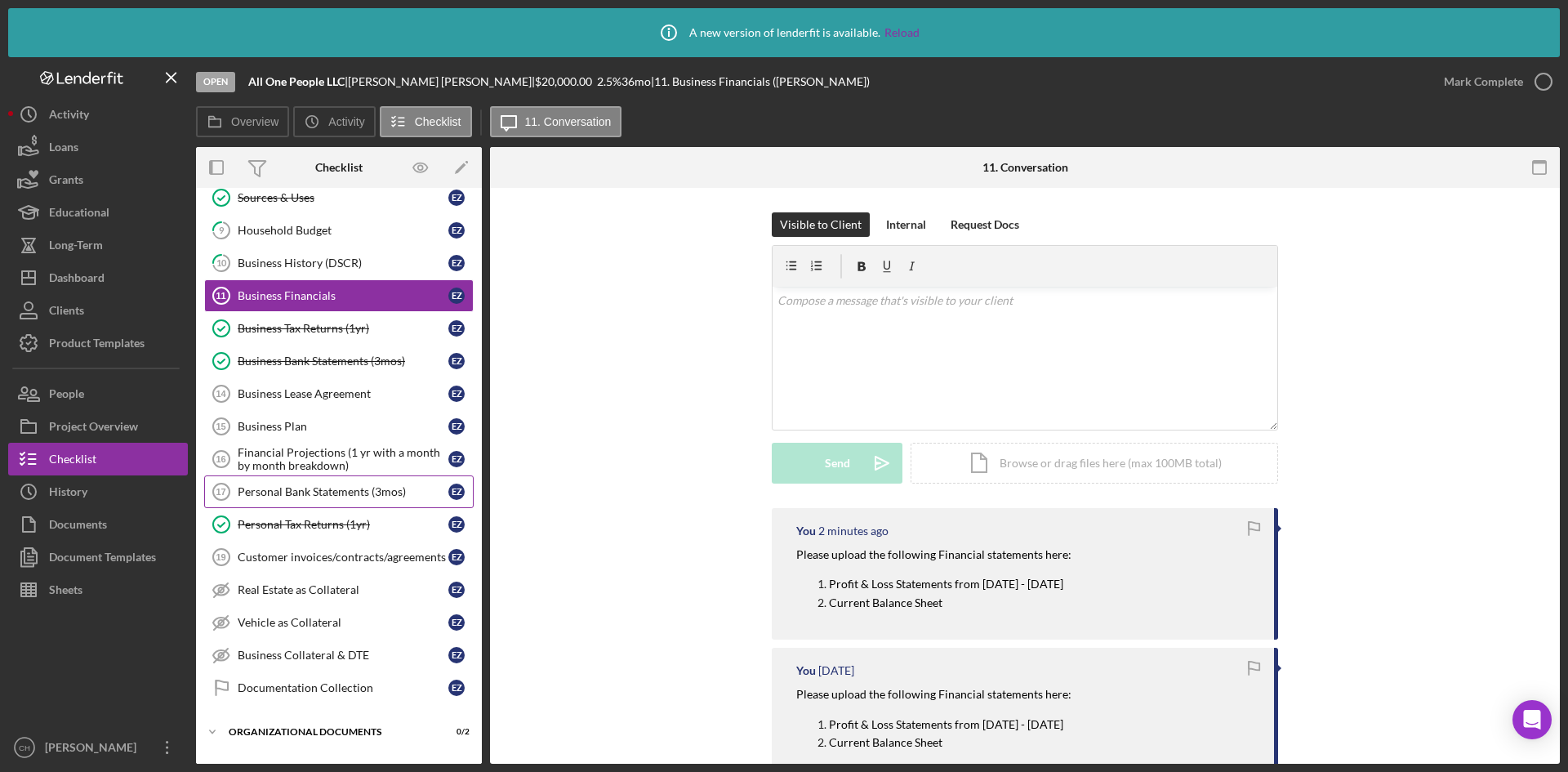
scroll to position [326, 0]
